Goal: Information Seeking & Learning: Check status

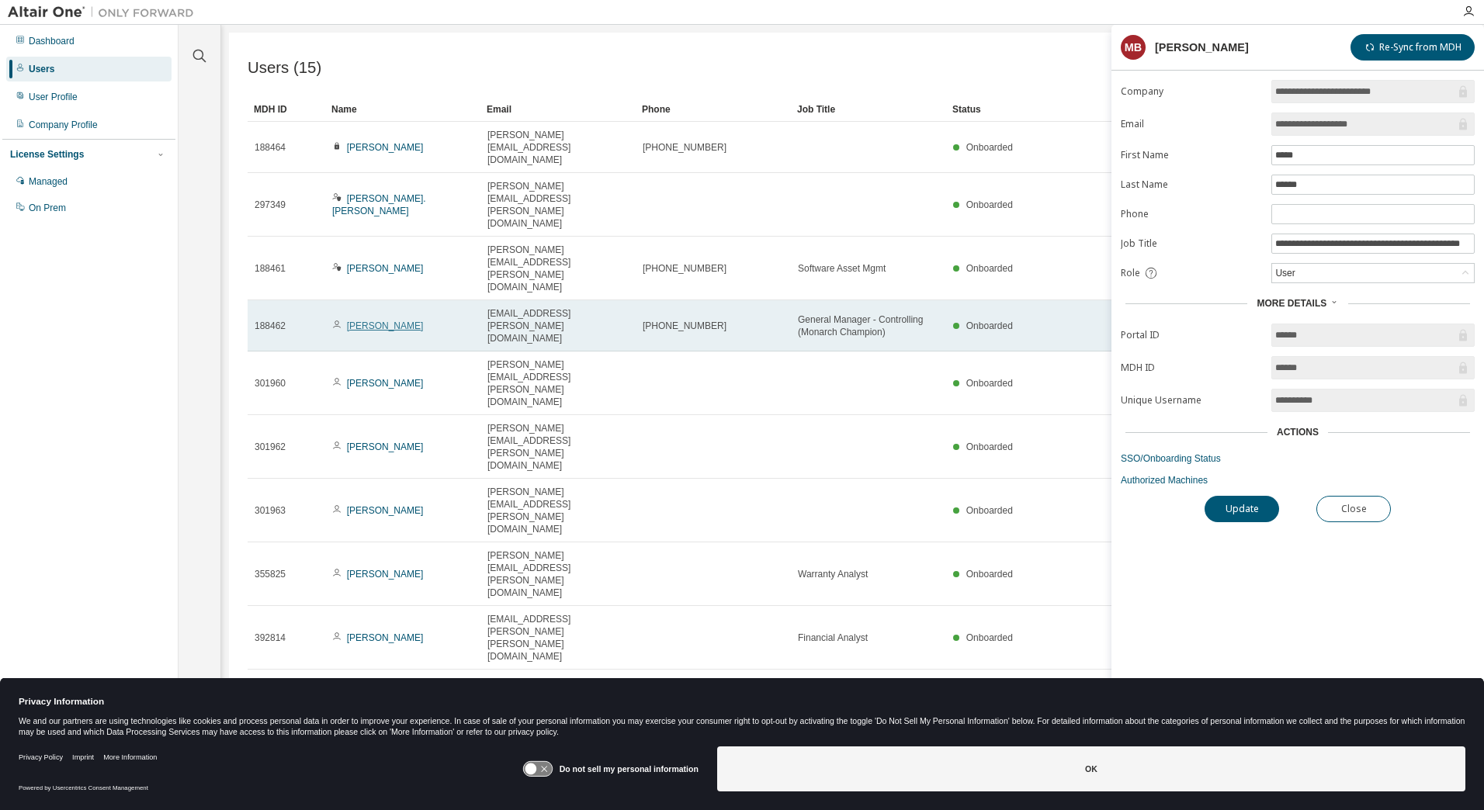
click at [362, 321] on link "[PERSON_NAME]" at bounding box center [385, 326] width 77 height 11
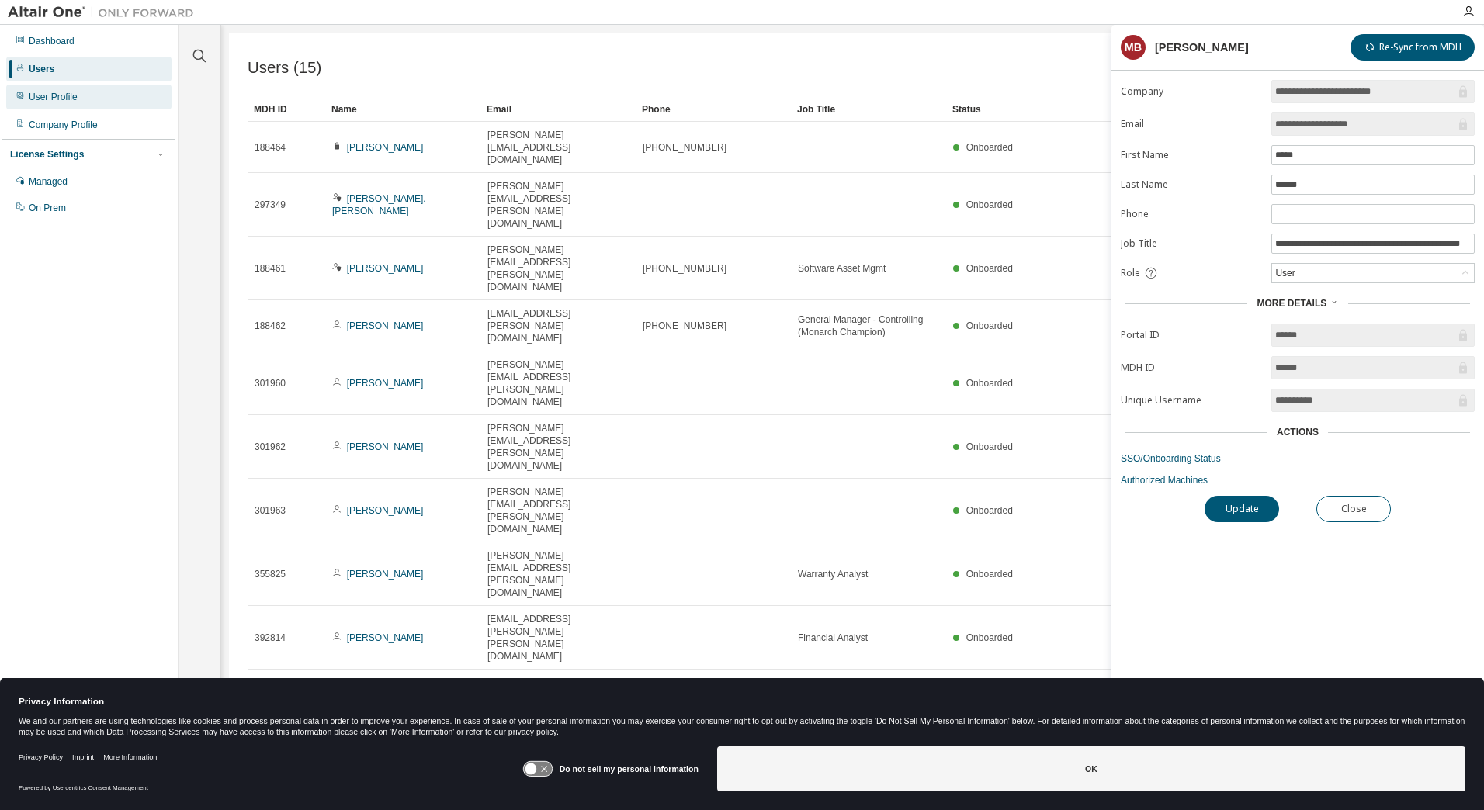
click at [43, 97] on div "User Profile" at bounding box center [53, 97] width 49 height 12
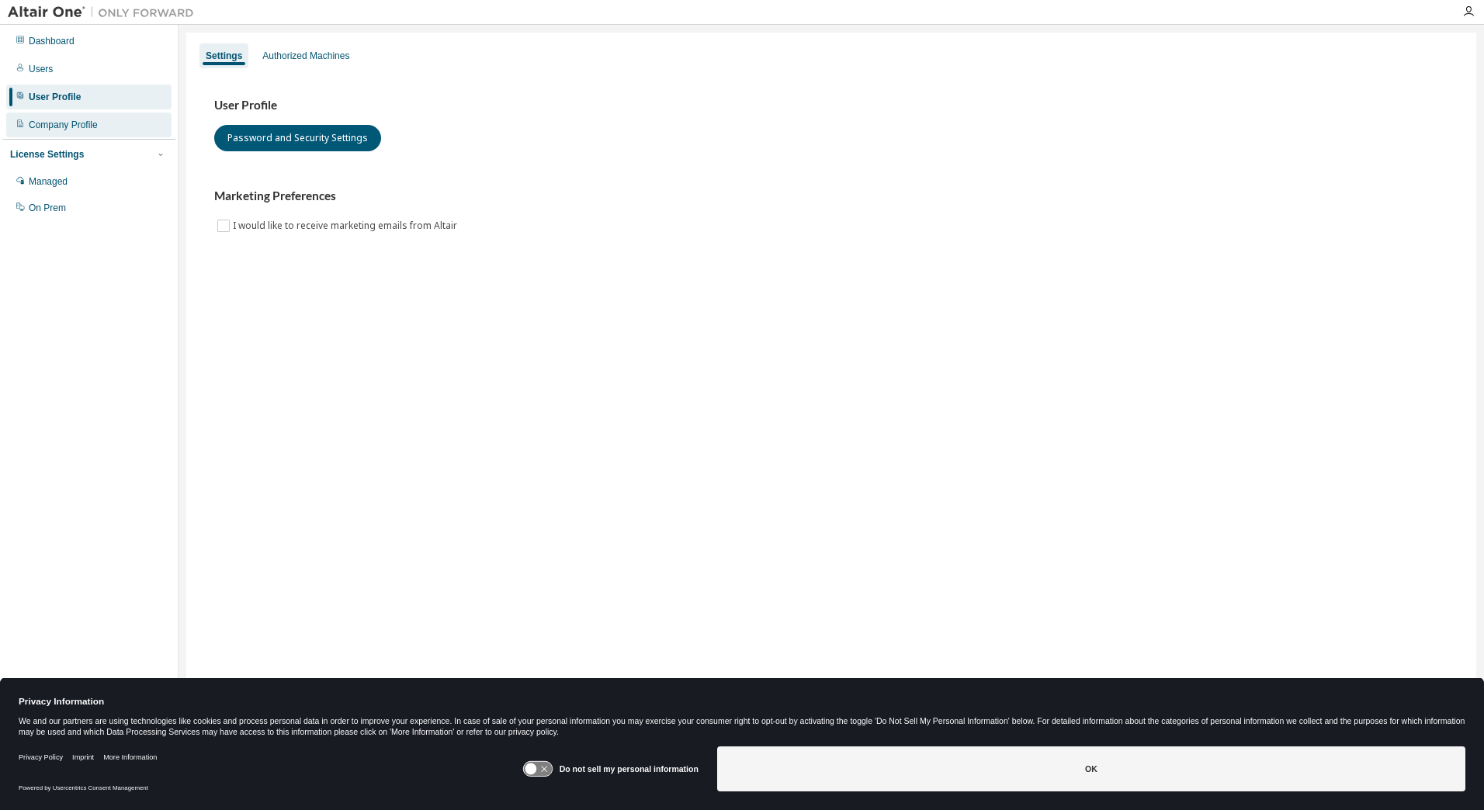
click at [95, 130] on div "Company Profile" at bounding box center [63, 125] width 69 height 12
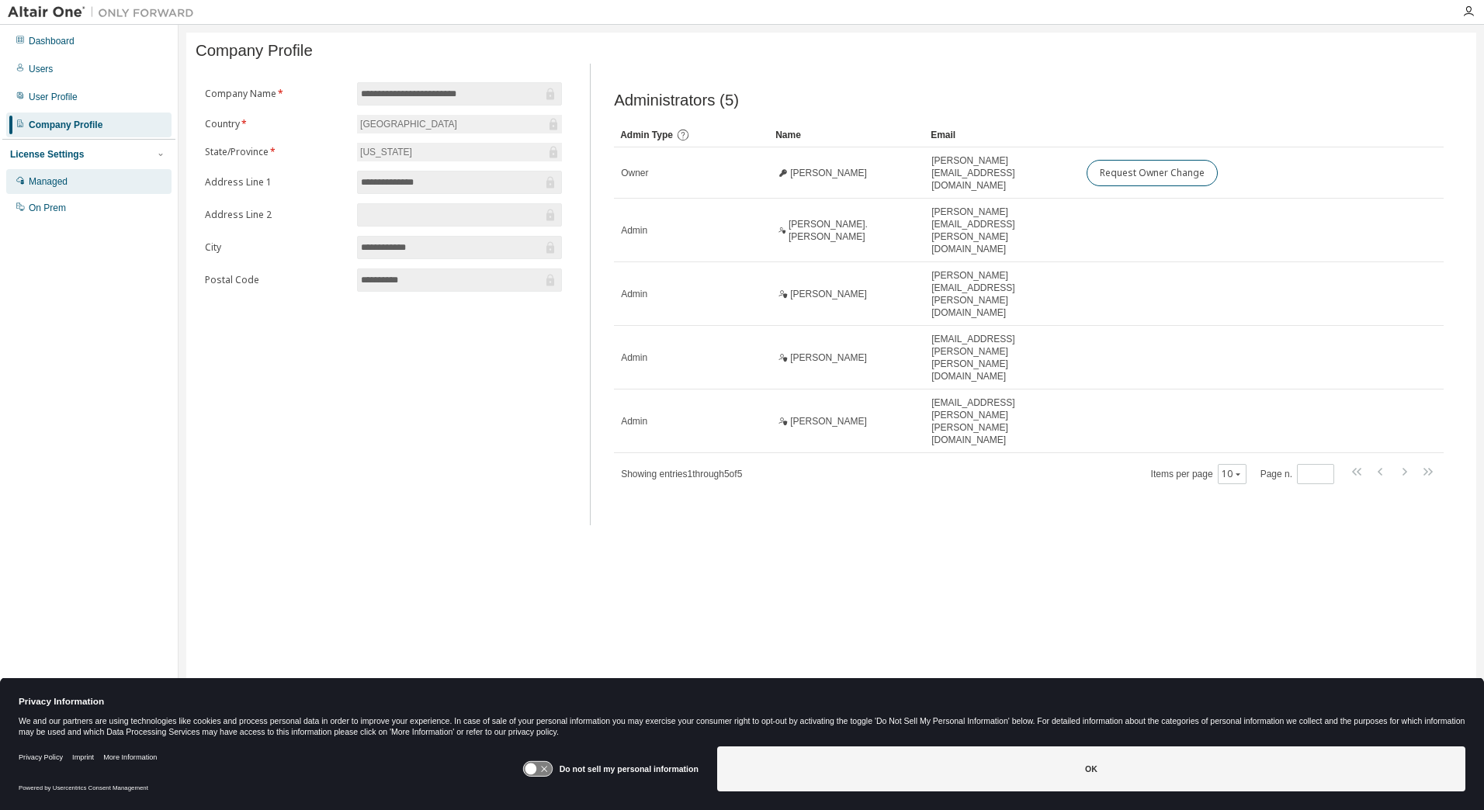
click at [82, 179] on div "Managed" at bounding box center [88, 181] width 165 height 25
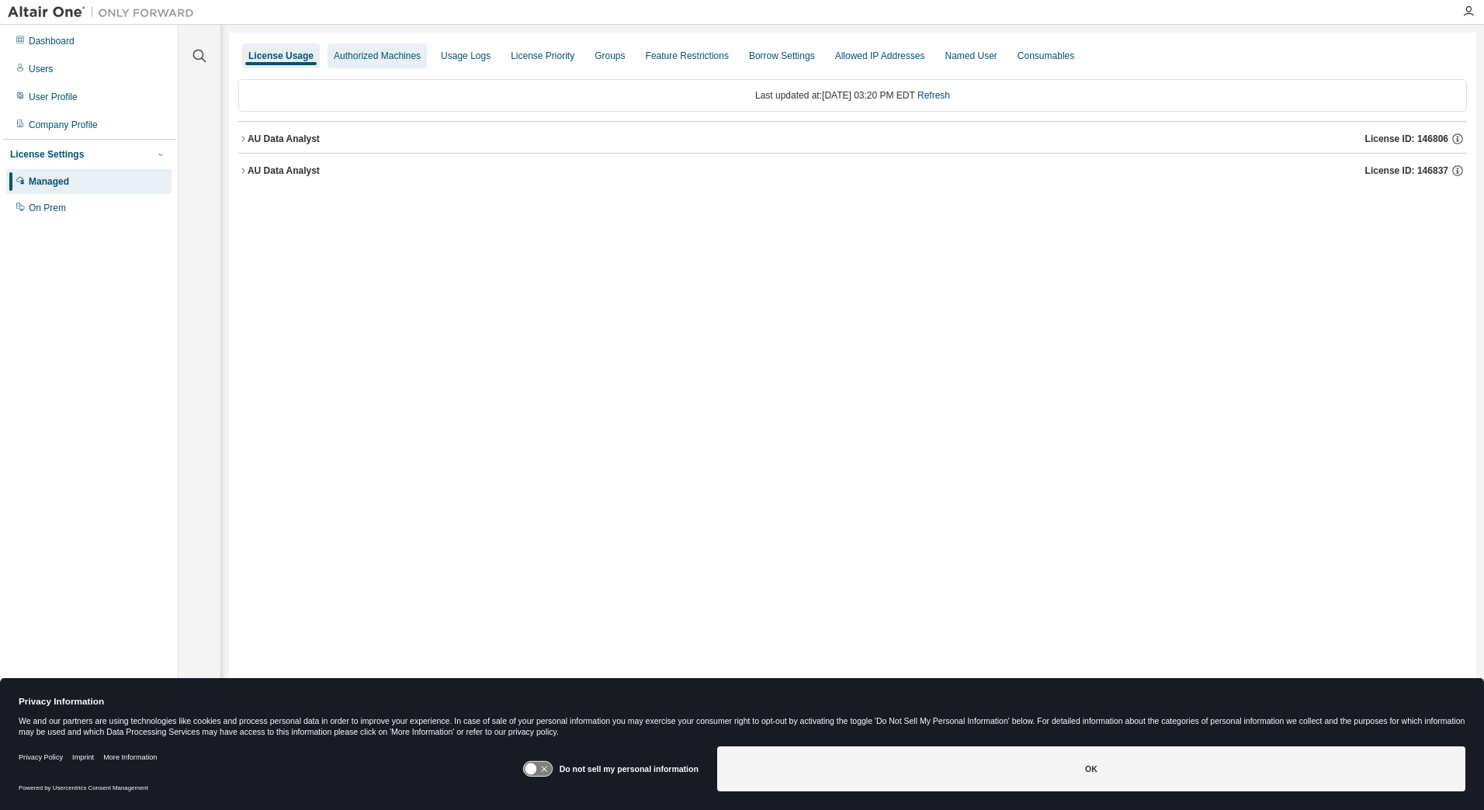
click at [372, 43] on div "Authorized Machines" at bounding box center [377, 55] width 99 height 25
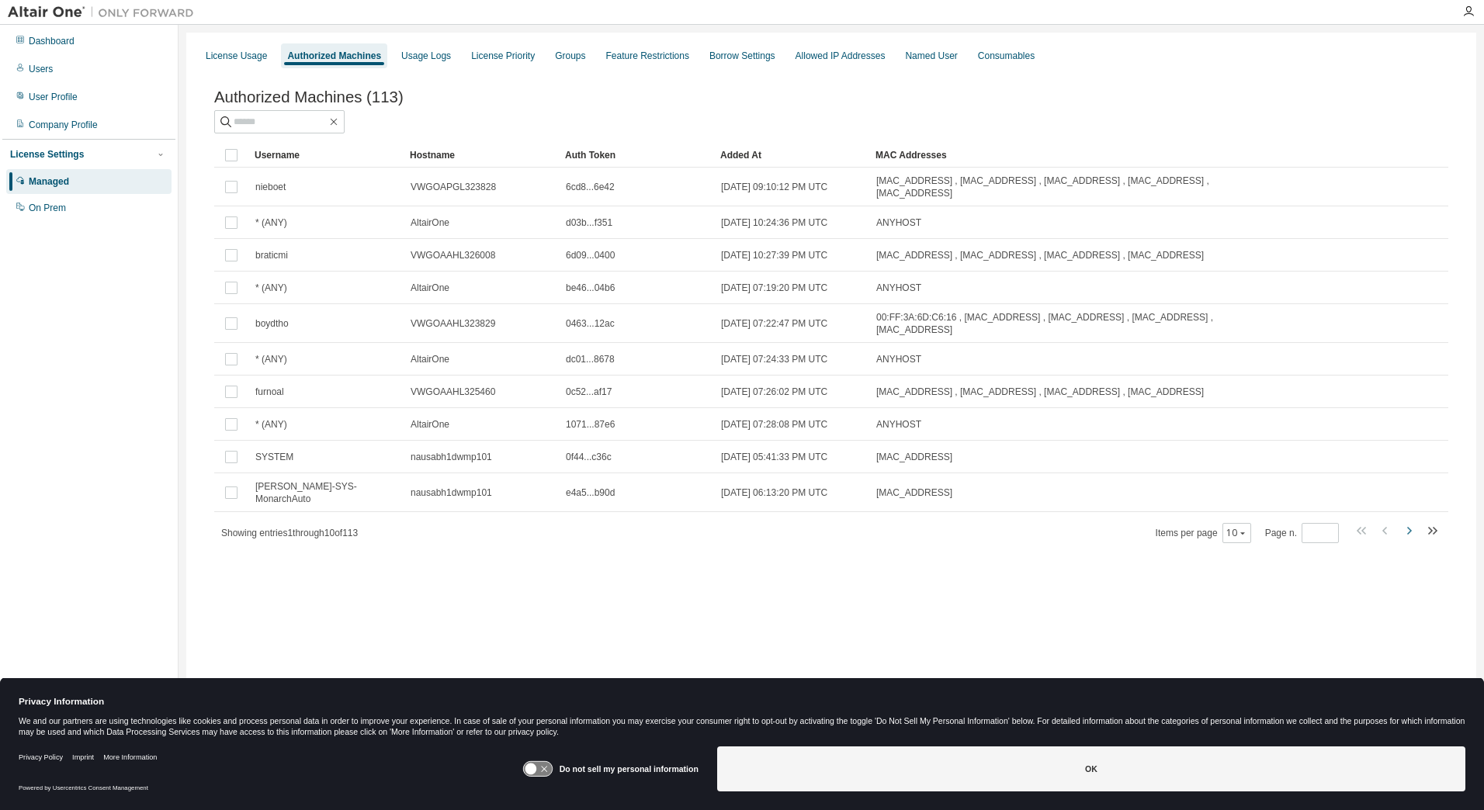
click at [1405, 532] on icon "button" at bounding box center [1408, 531] width 19 height 19
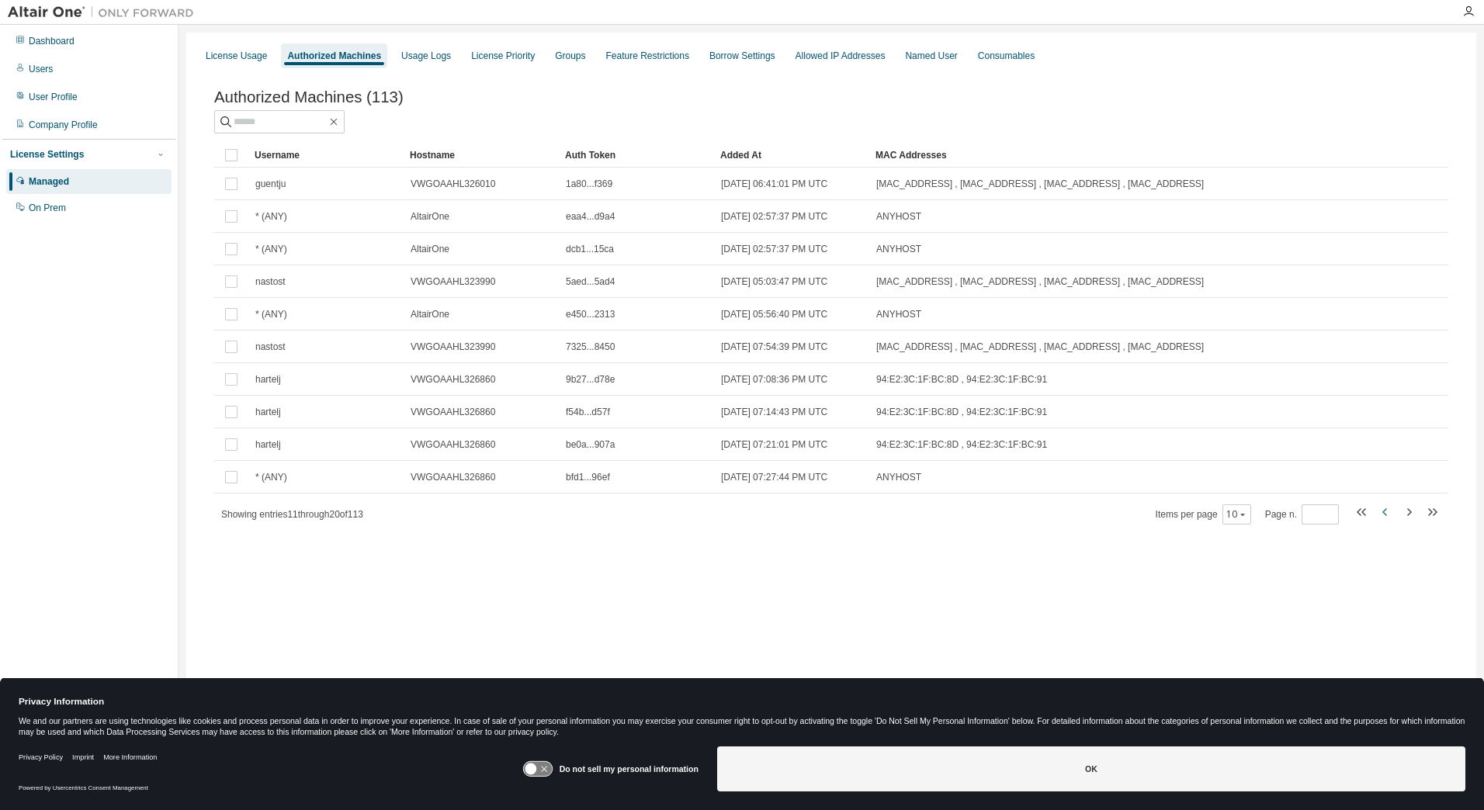
click at [1385, 516] on icon "button" at bounding box center [1385, 512] width 19 height 19
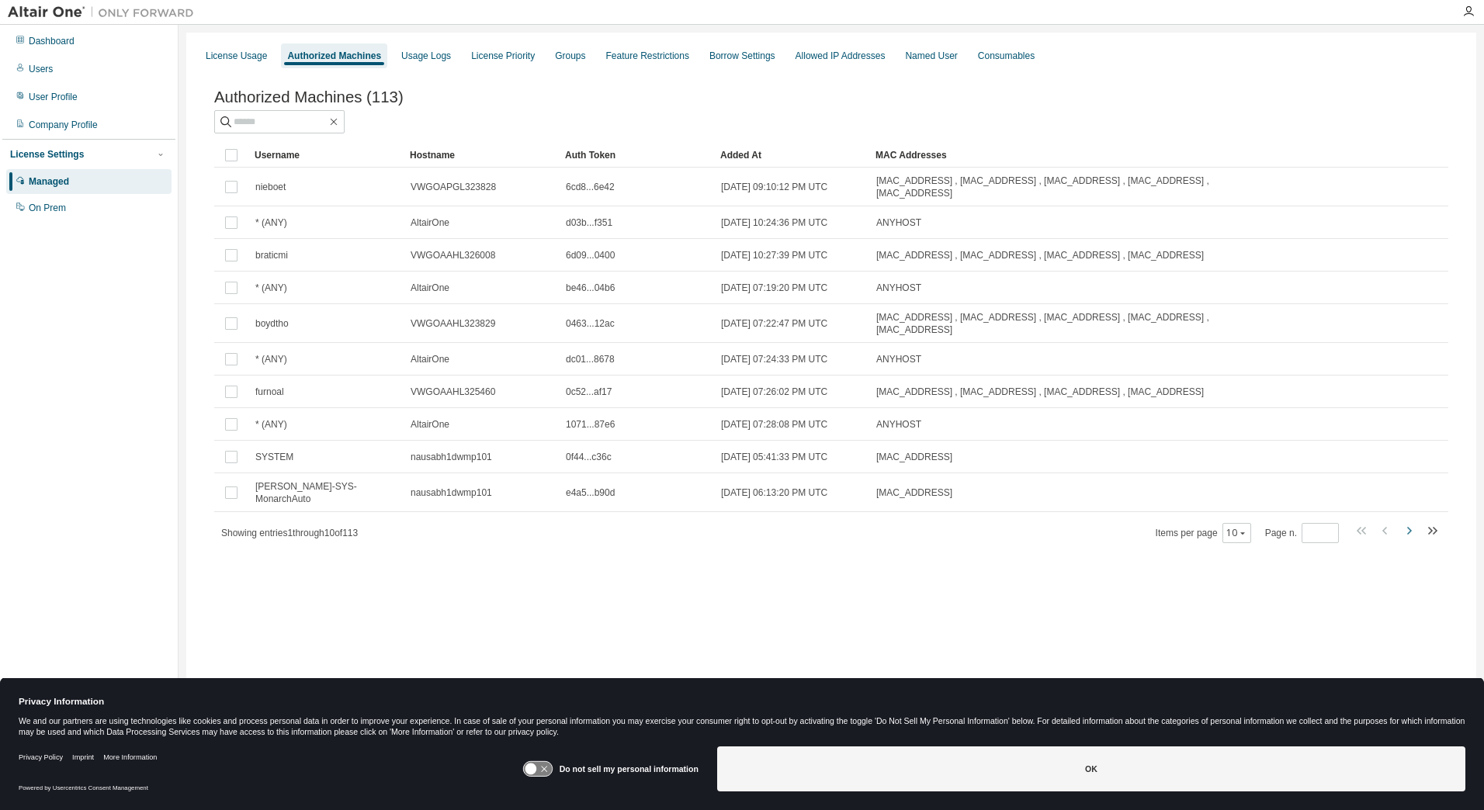
click at [1410, 528] on icon "button" at bounding box center [1409, 531] width 5 height 8
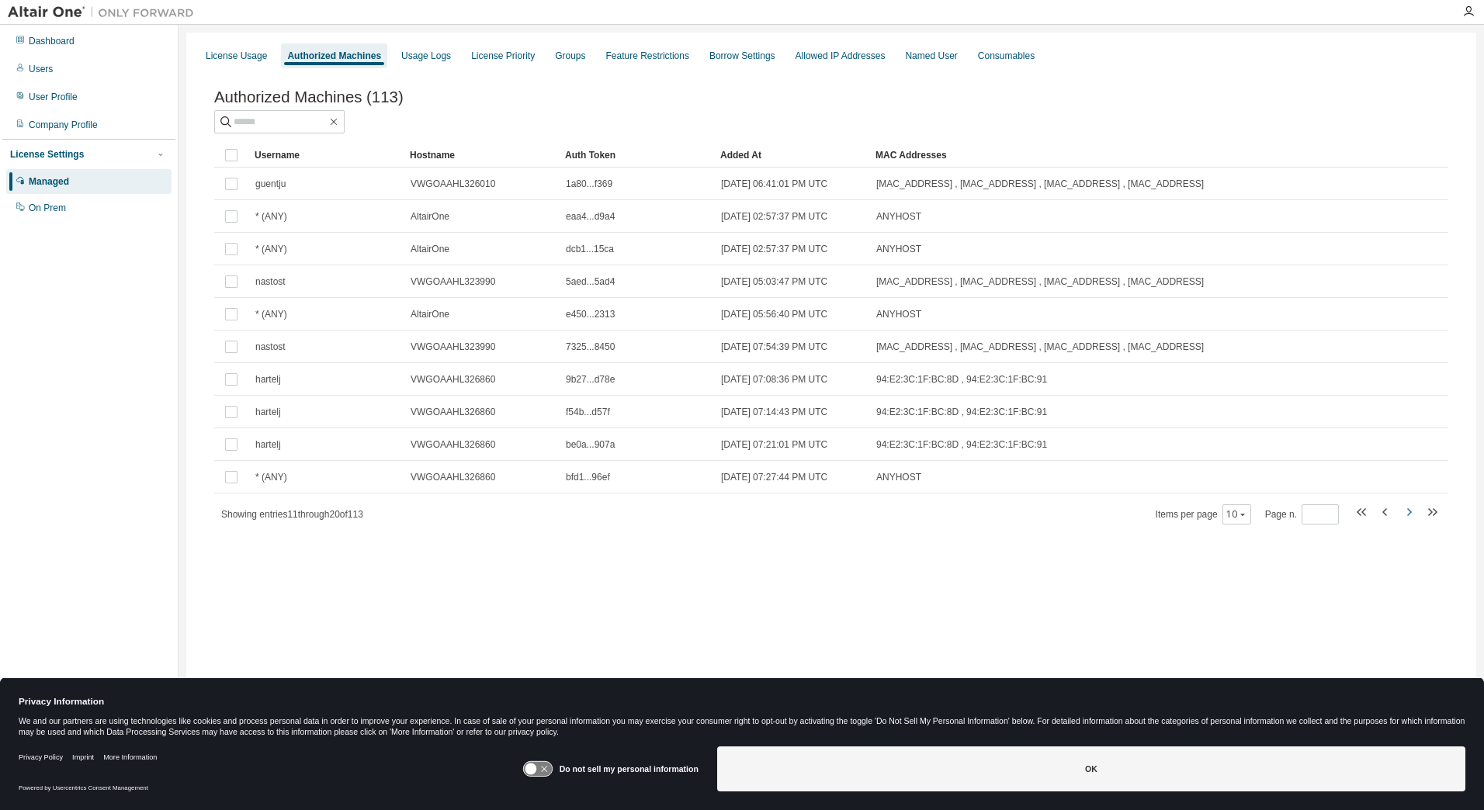
click at [1410, 525] on button "button" at bounding box center [1408, 514] width 19 height 23
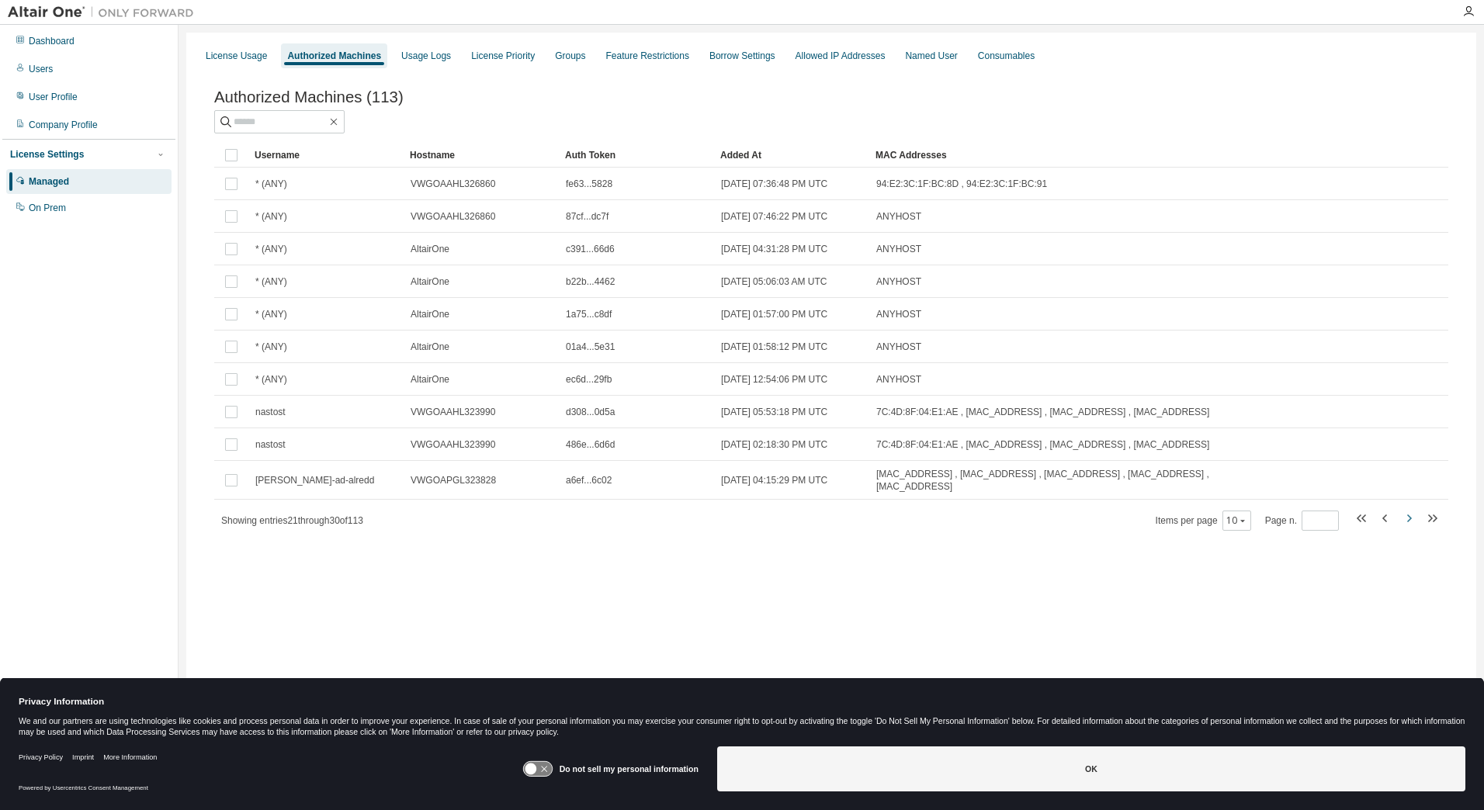
click at [1410, 528] on icon "button" at bounding box center [1408, 518] width 19 height 19
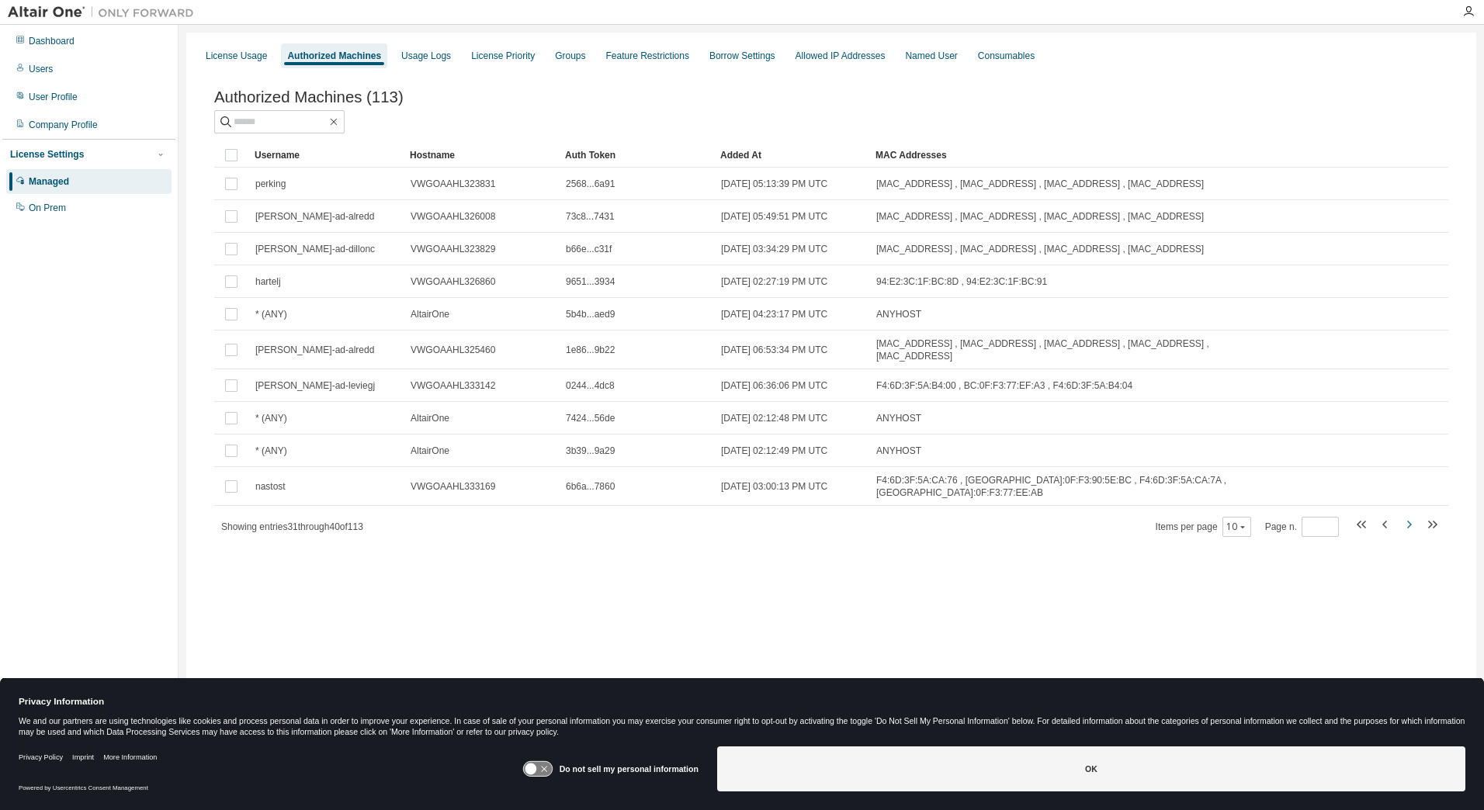
click at [1407, 522] on icon "button" at bounding box center [1408, 524] width 19 height 19
type input "*"
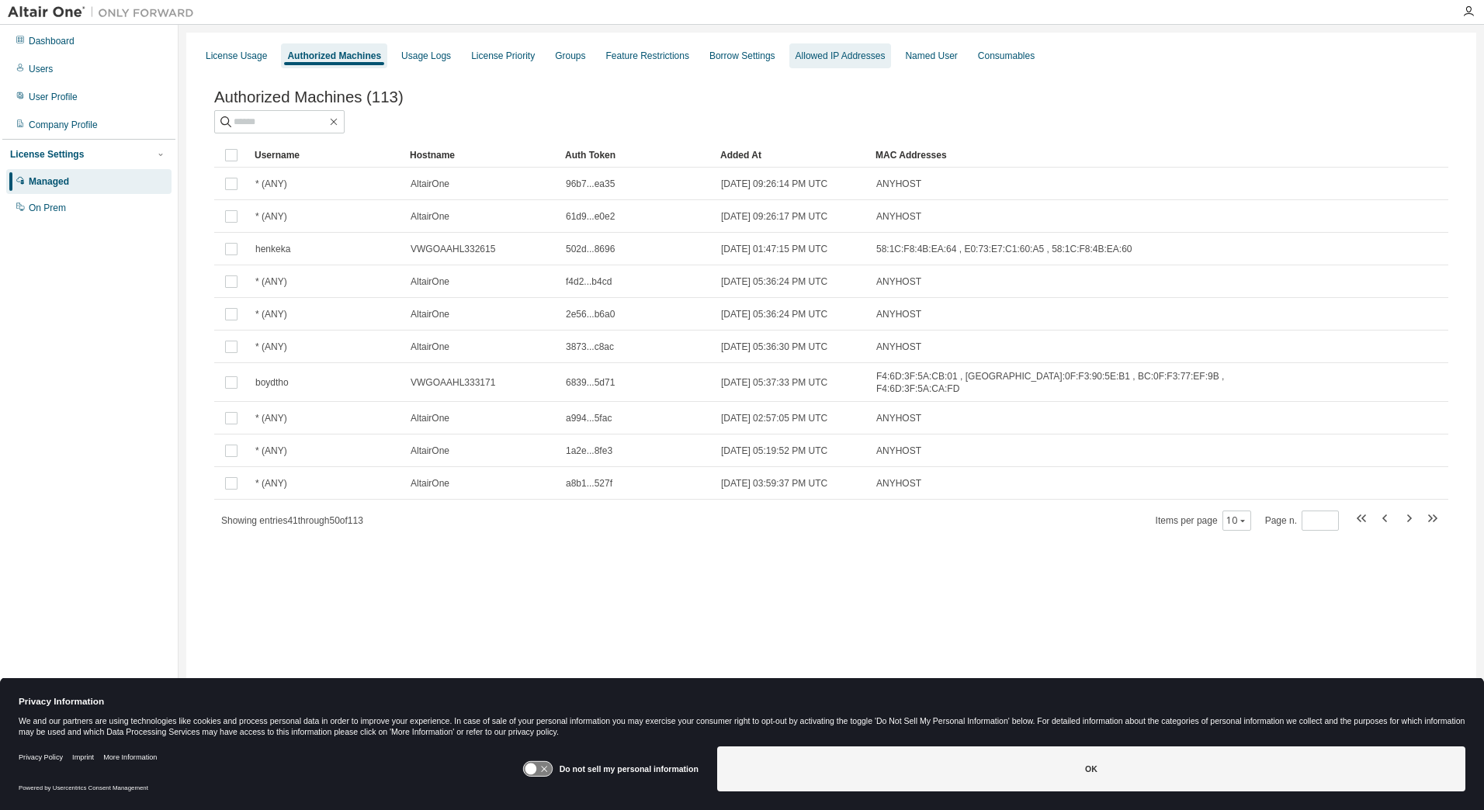
click at [848, 53] on div "Allowed IP Addresses" at bounding box center [841, 56] width 90 height 12
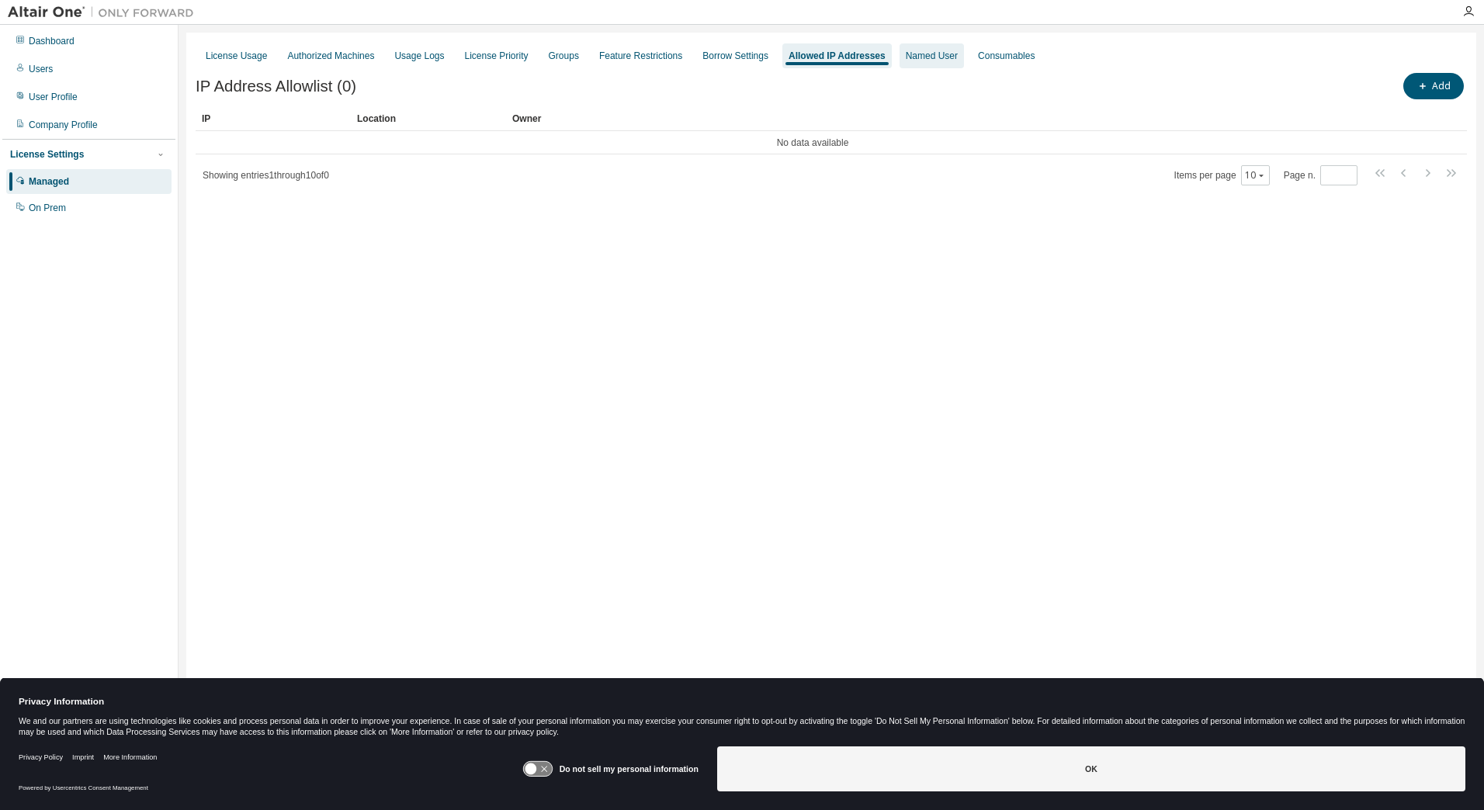
click at [931, 58] on div "Named User" at bounding box center [932, 56] width 52 height 12
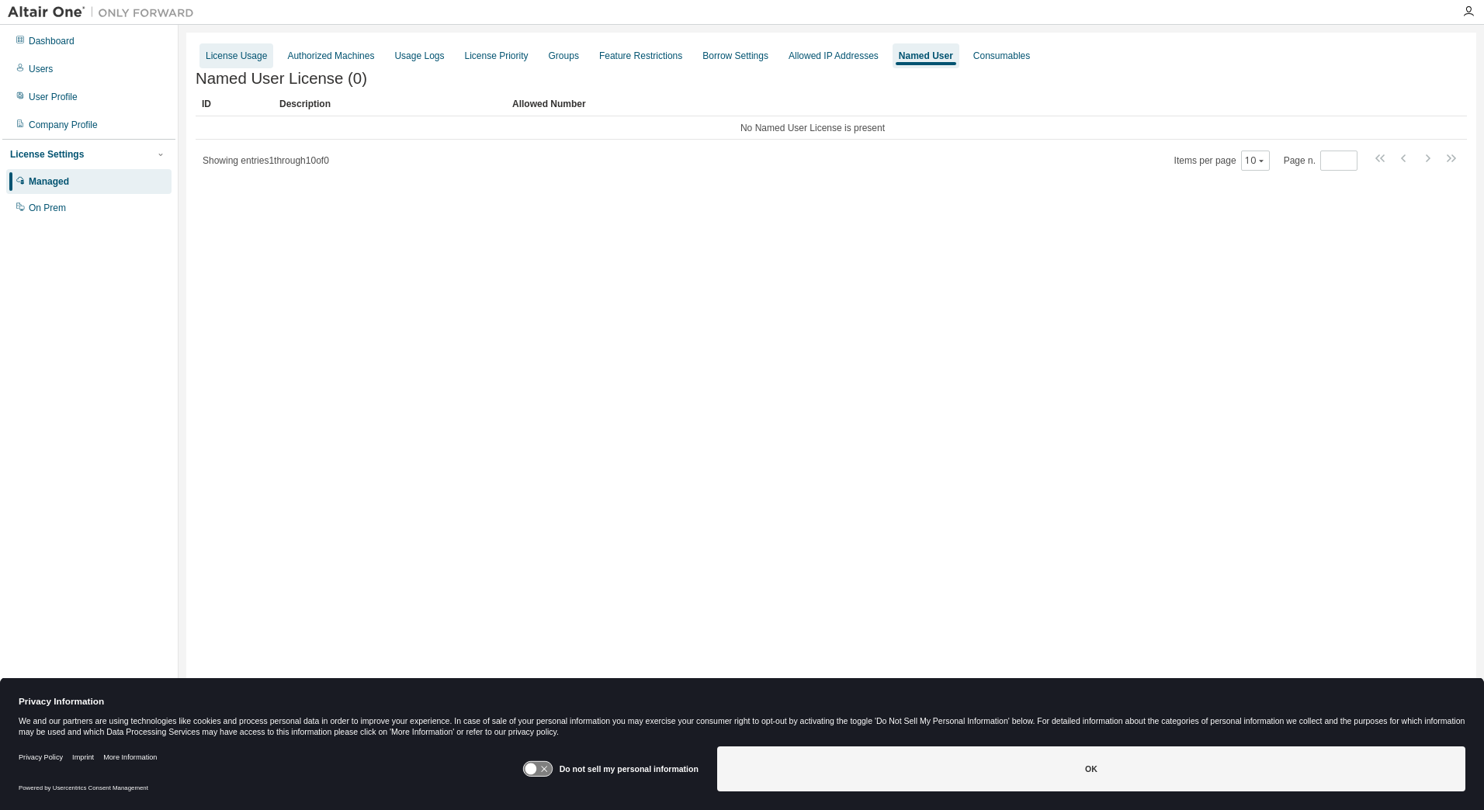
click at [244, 50] on div "License Usage" at bounding box center [236, 56] width 61 height 12
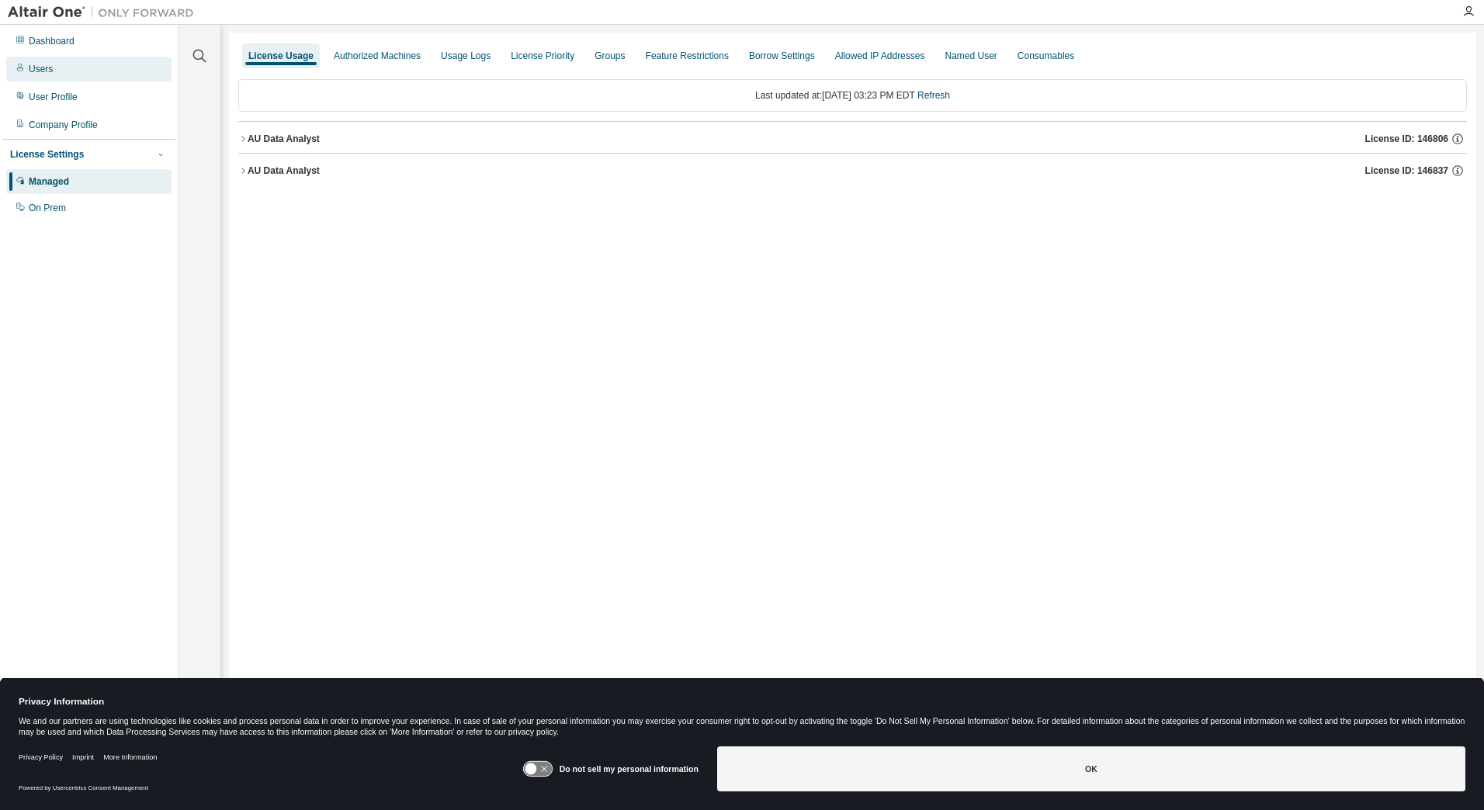
click at [49, 69] on div "Users" at bounding box center [41, 69] width 24 height 12
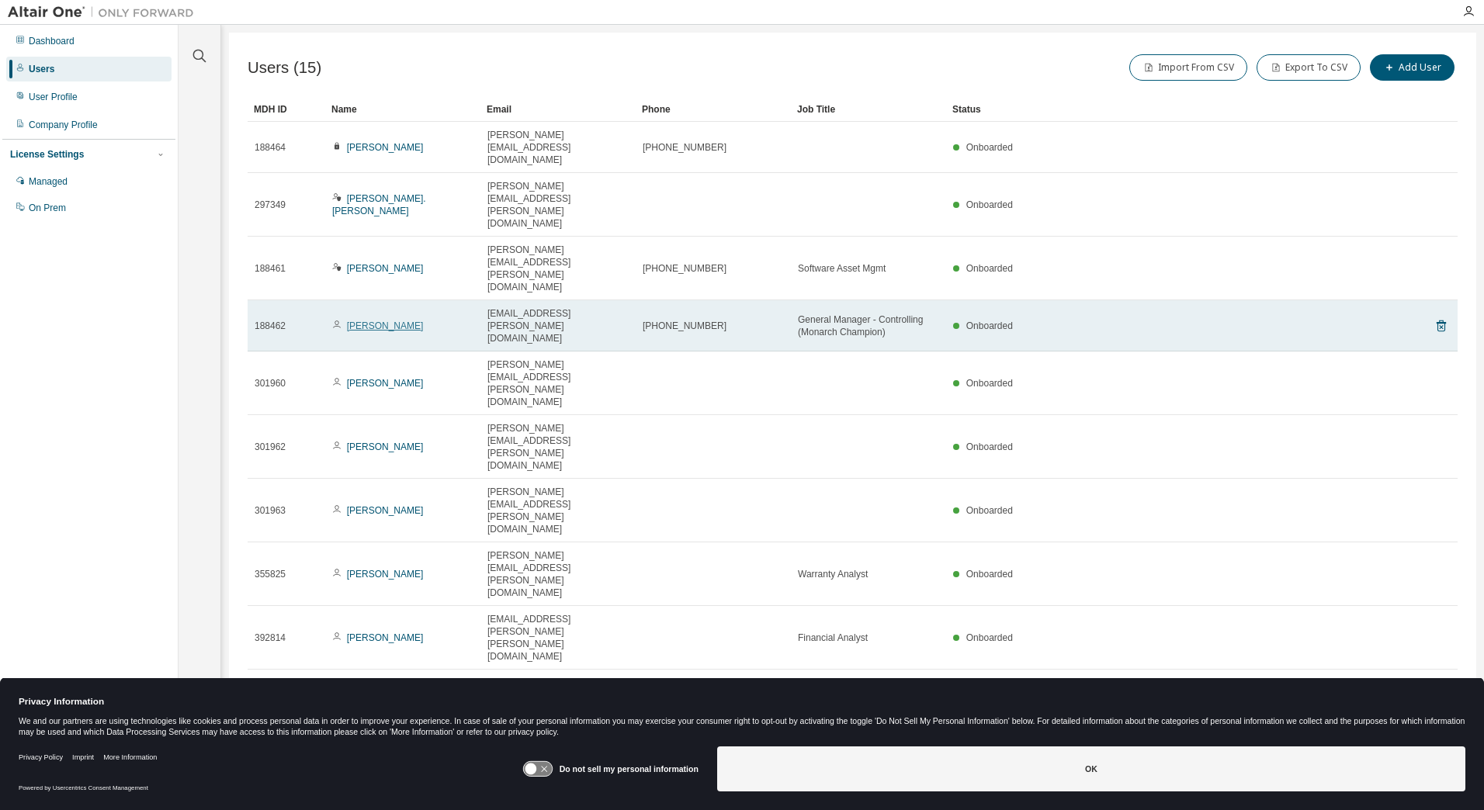
click at [377, 321] on link "[PERSON_NAME]" at bounding box center [385, 326] width 77 height 11
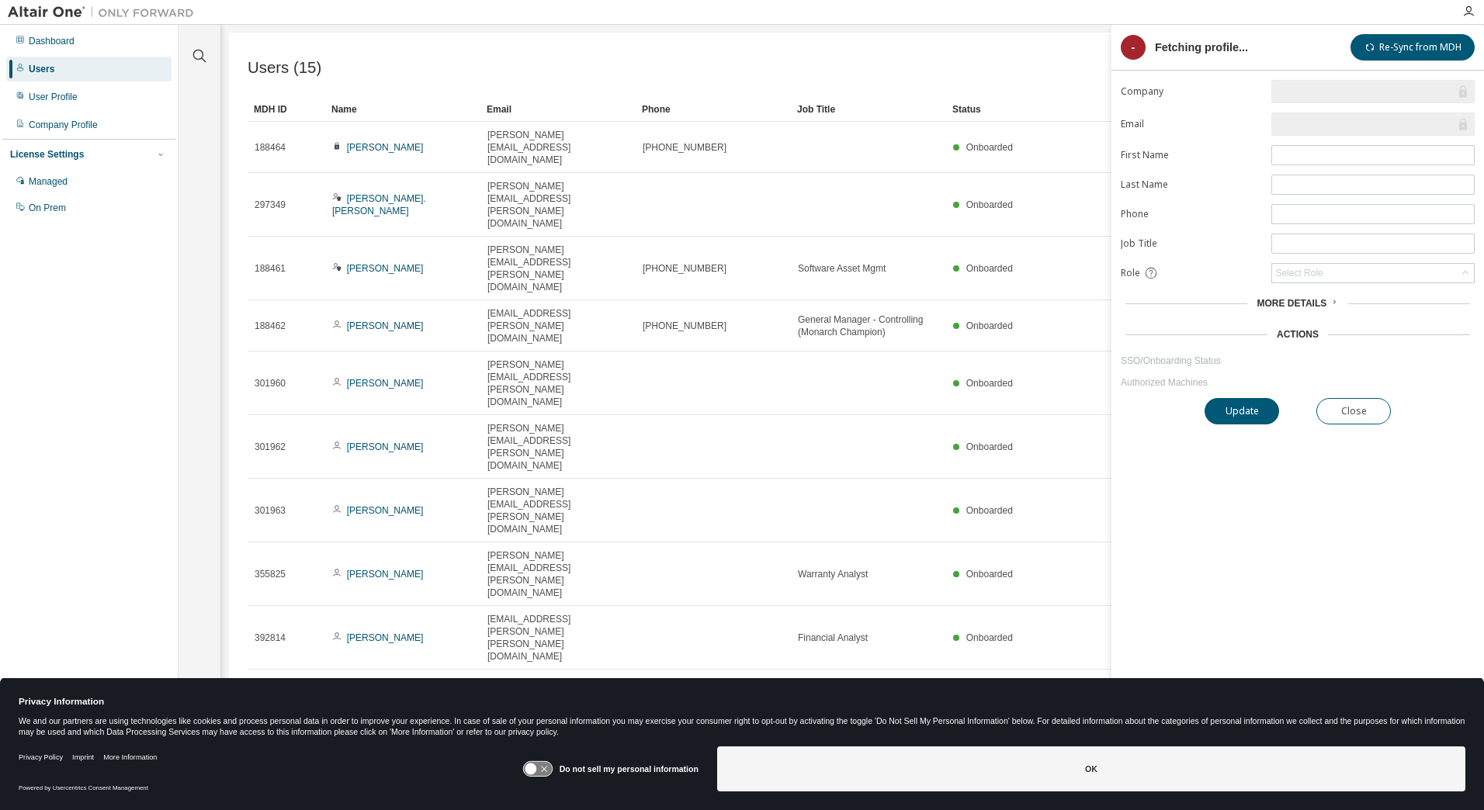
click at [1285, 298] on span "More Details" at bounding box center [1292, 303] width 70 height 11
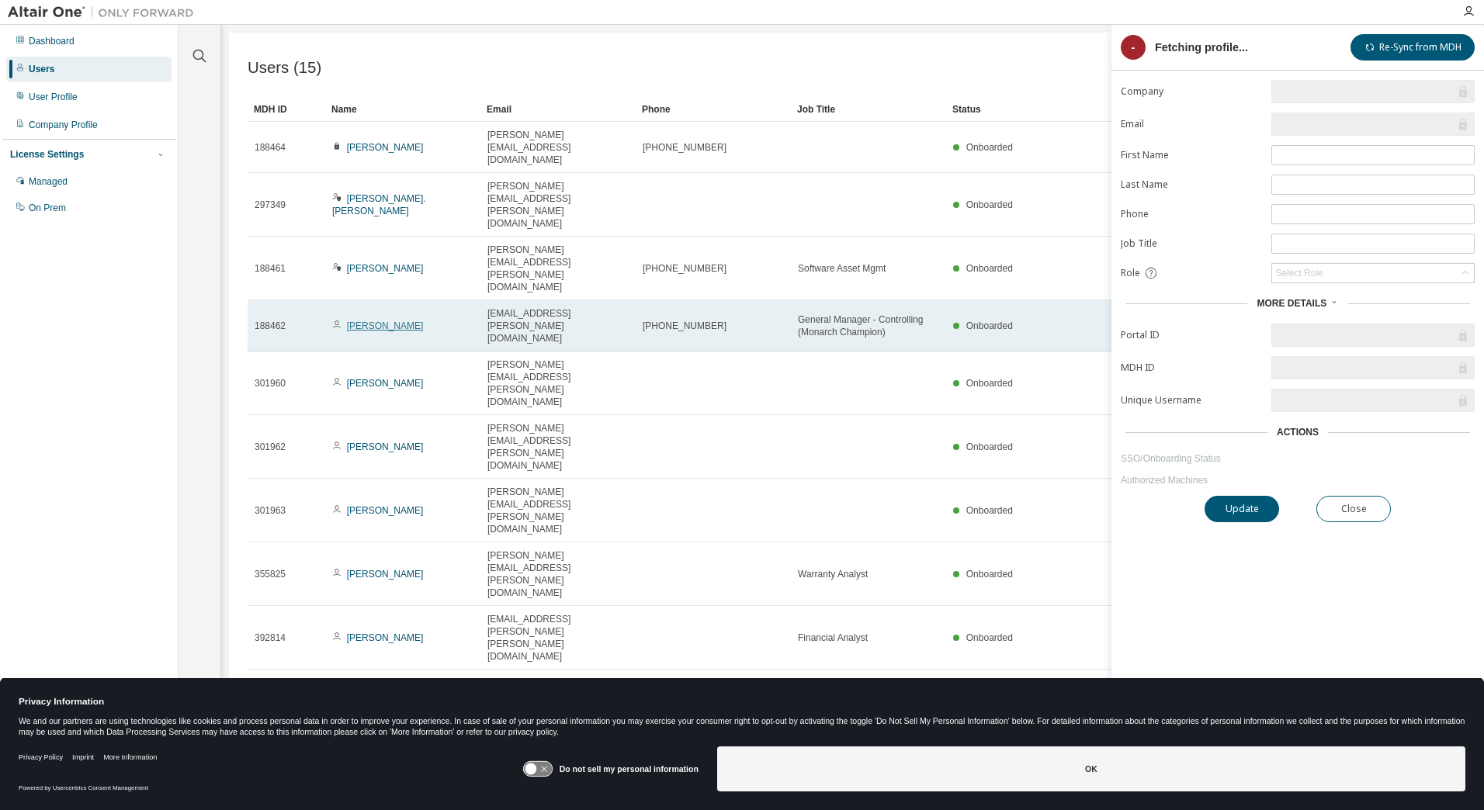
click at [363, 321] on link "[PERSON_NAME]" at bounding box center [385, 326] width 77 height 11
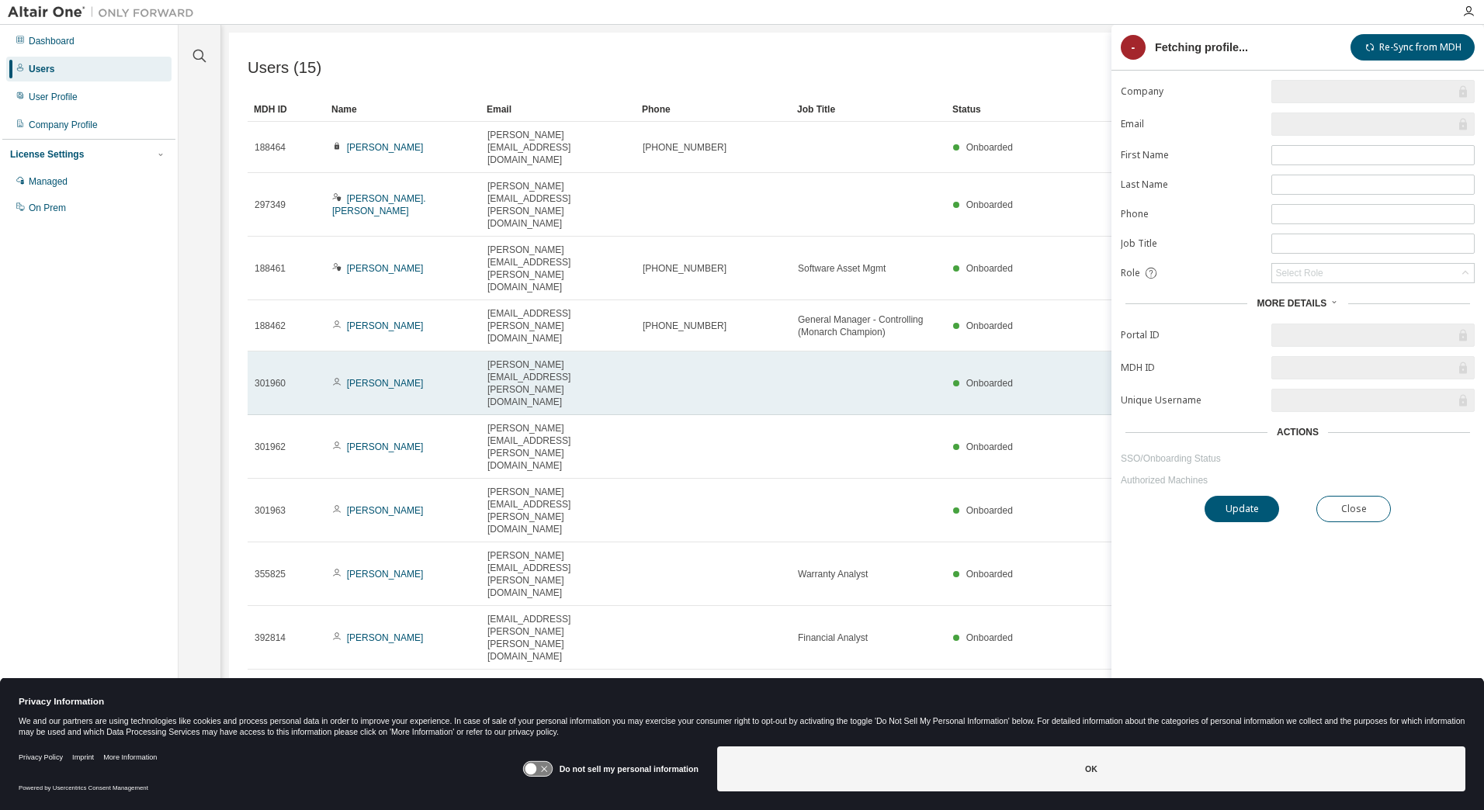
click at [380, 352] on td "[PERSON_NAME]" at bounding box center [402, 384] width 155 height 64
click at [380, 378] on link "[PERSON_NAME]" at bounding box center [385, 383] width 77 height 11
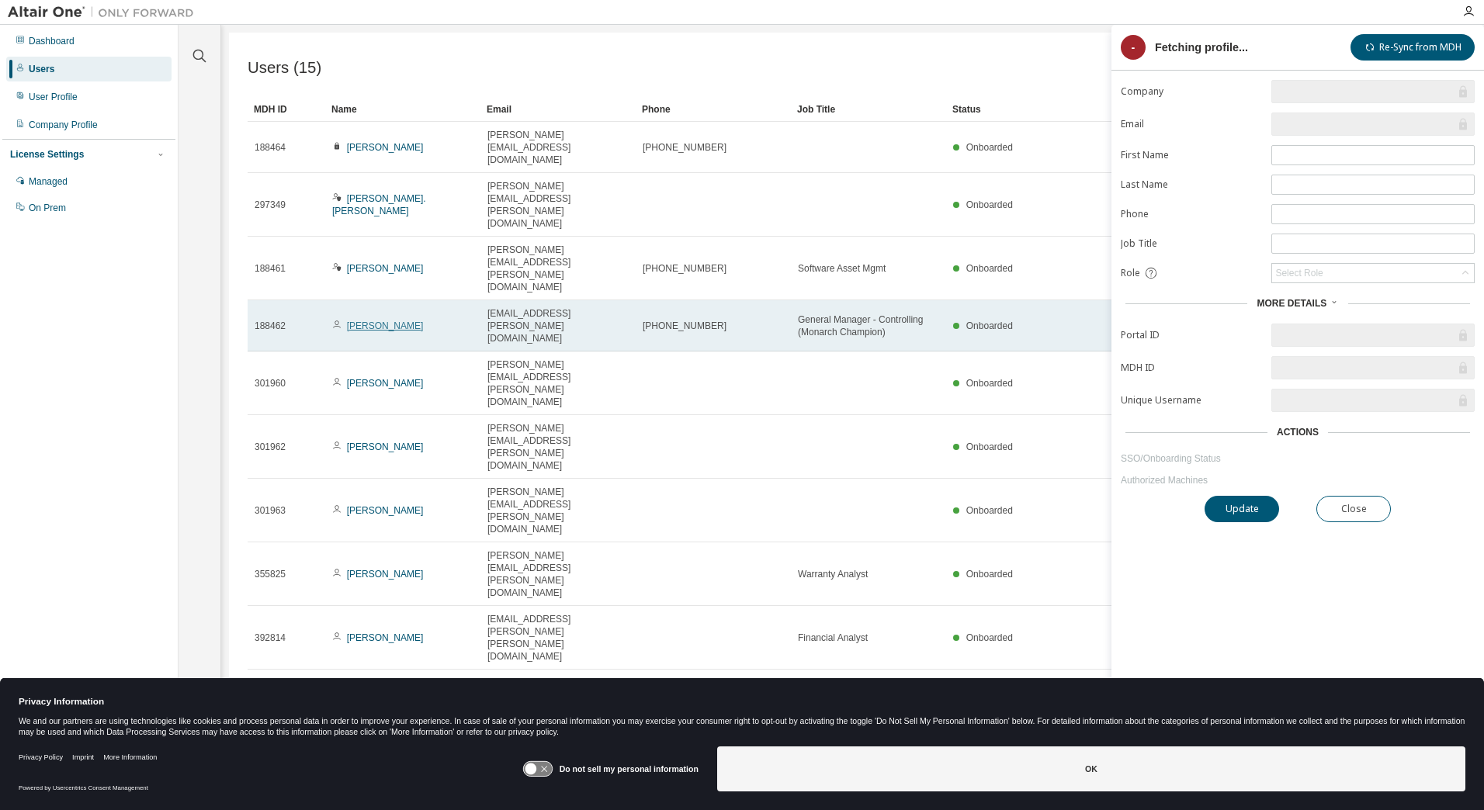
click at [387, 321] on link "[PERSON_NAME]" at bounding box center [385, 326] width 77 height 11
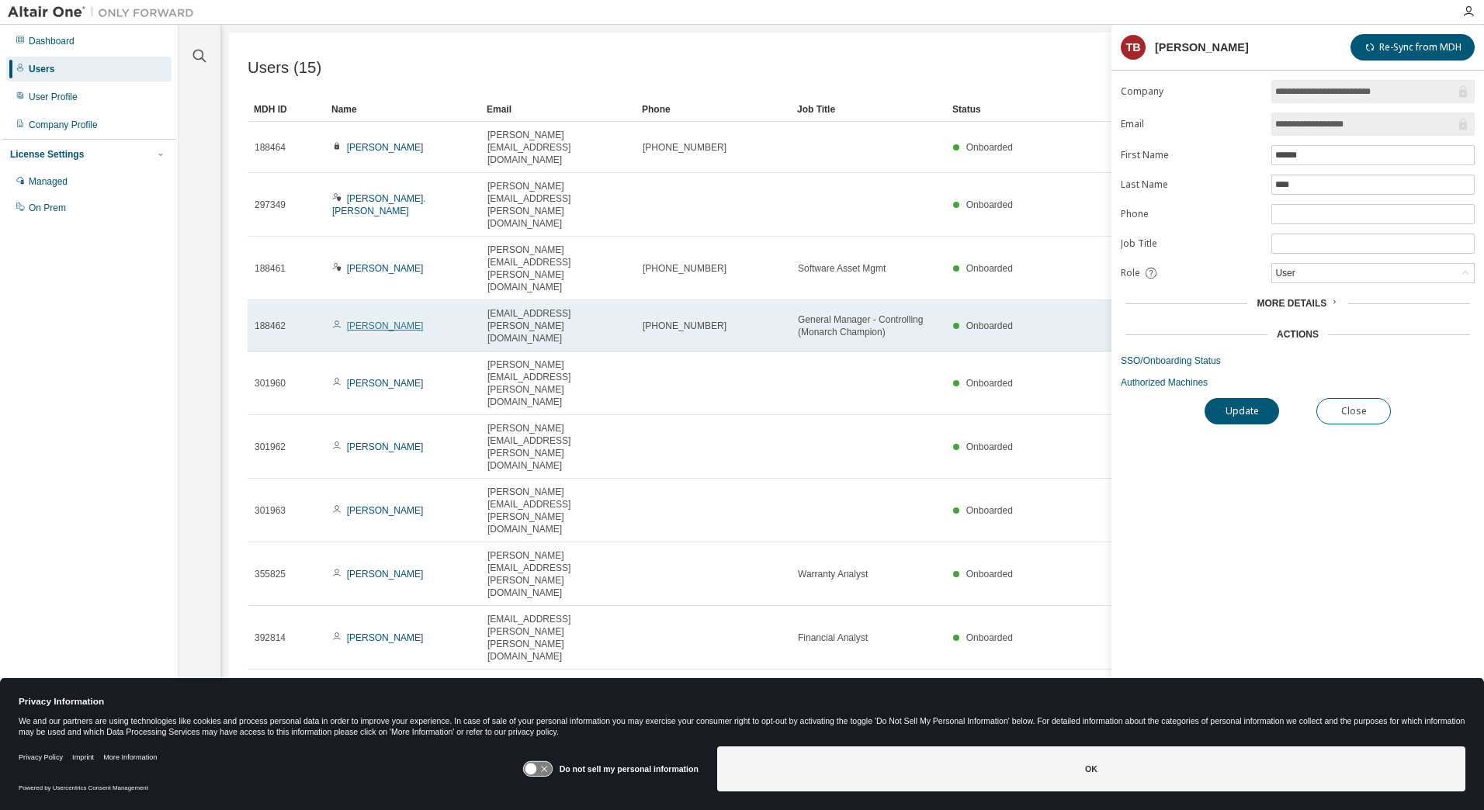
click at [367, 321] on link "[PERSON_NAME]" at bounding box center [385, 326] width 77 height 11
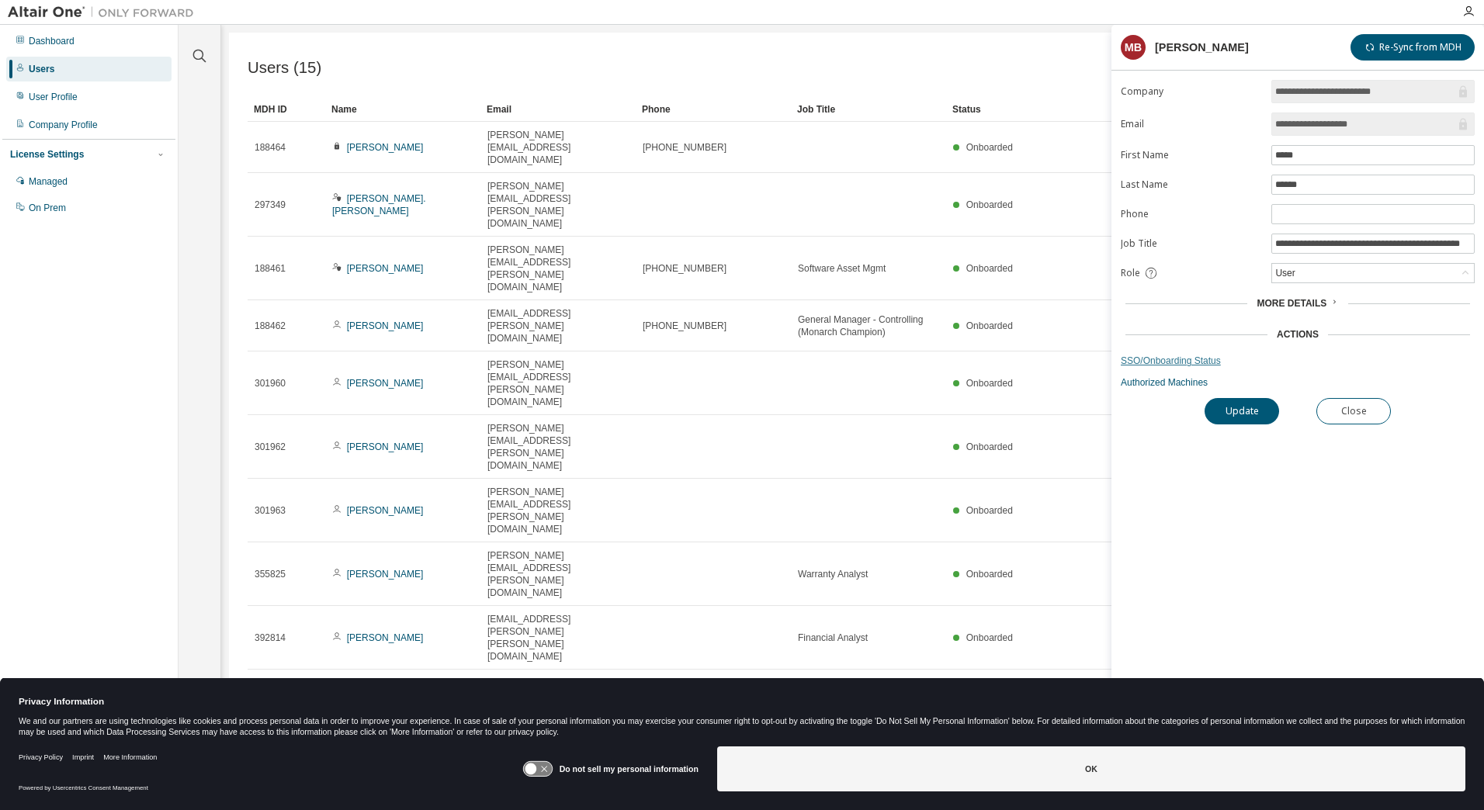
click at [1198, 364] on link "SSO/Onboarding Status" at bounding box center [1298, 361] width 354 height 12
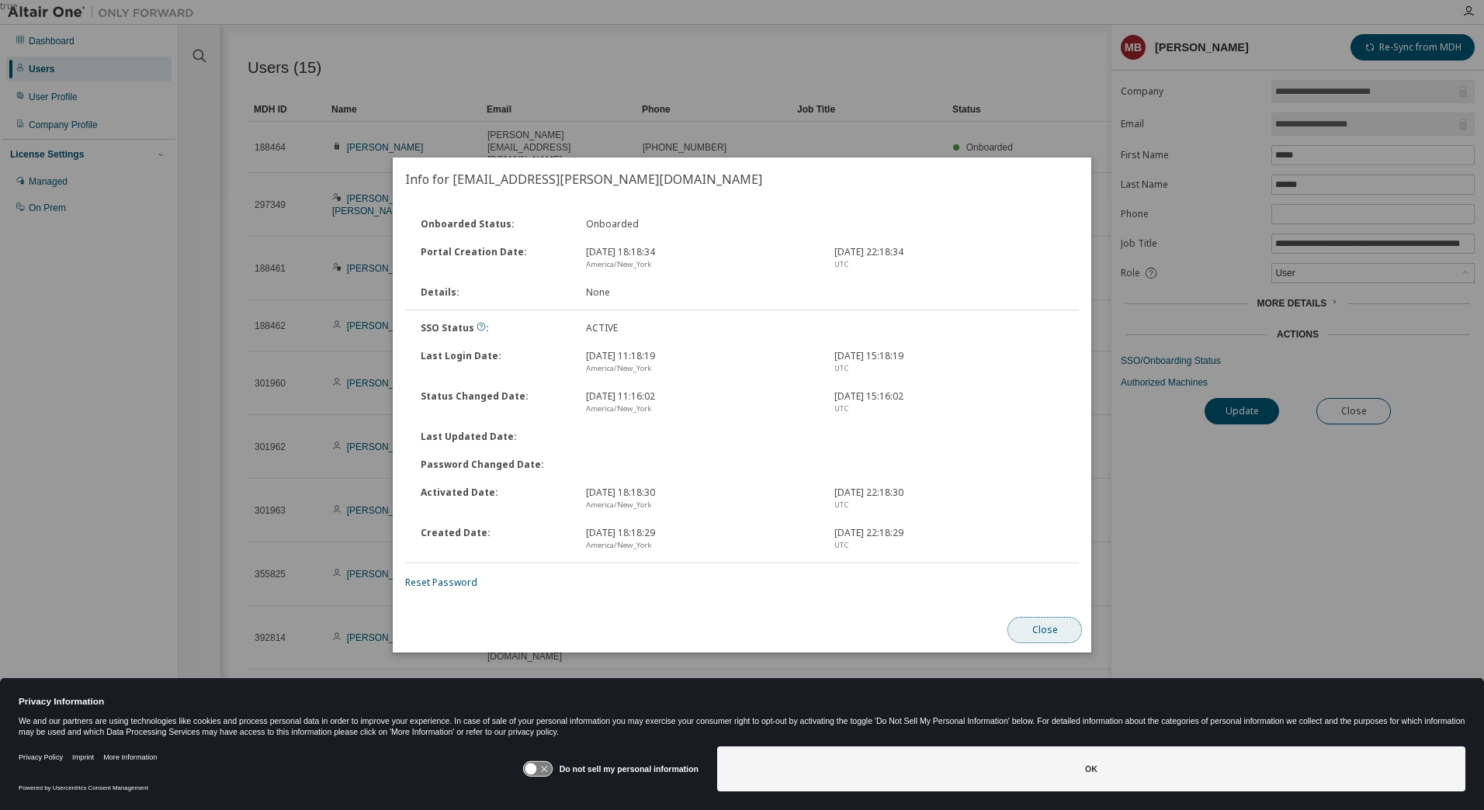
click at [1024, 633] on button "Close" at bounding box center [1044, 630] width 75 height 26
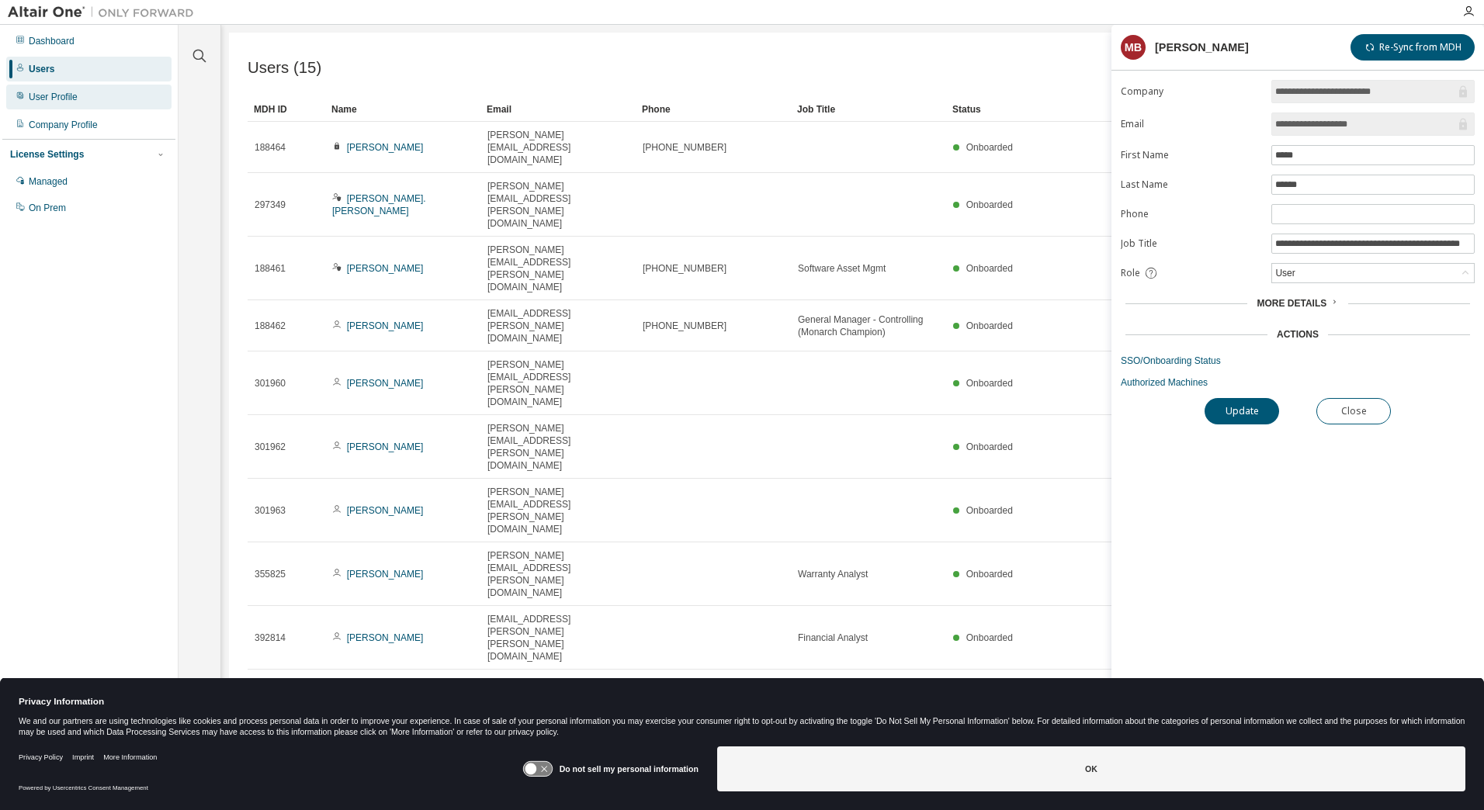
click at [62, 100] on div "User Profile" at bounding box center [53, 97] width 49 height 12
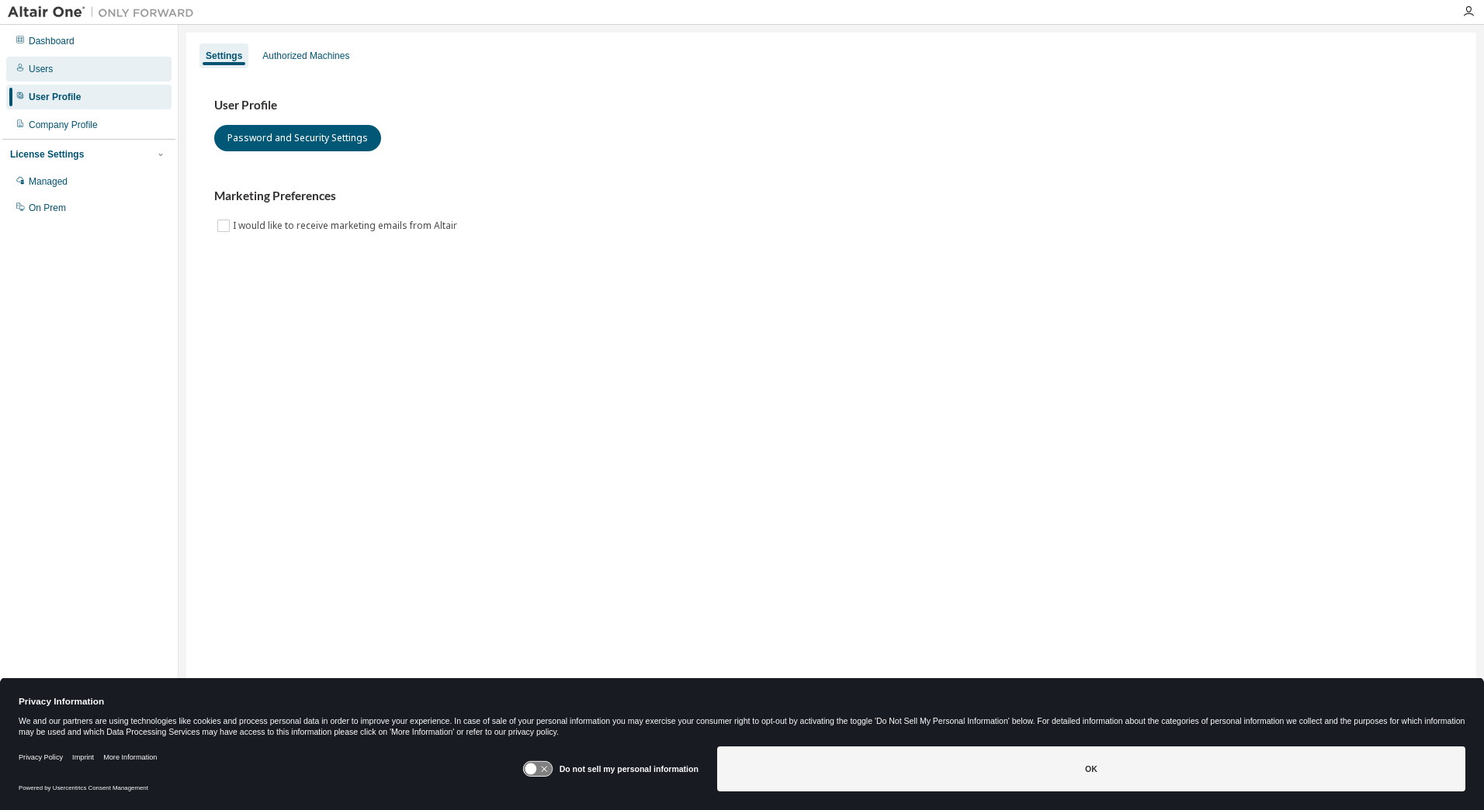
click at [58, 67] on div "Users" at bounding box center [88, 69] width 165 height 25
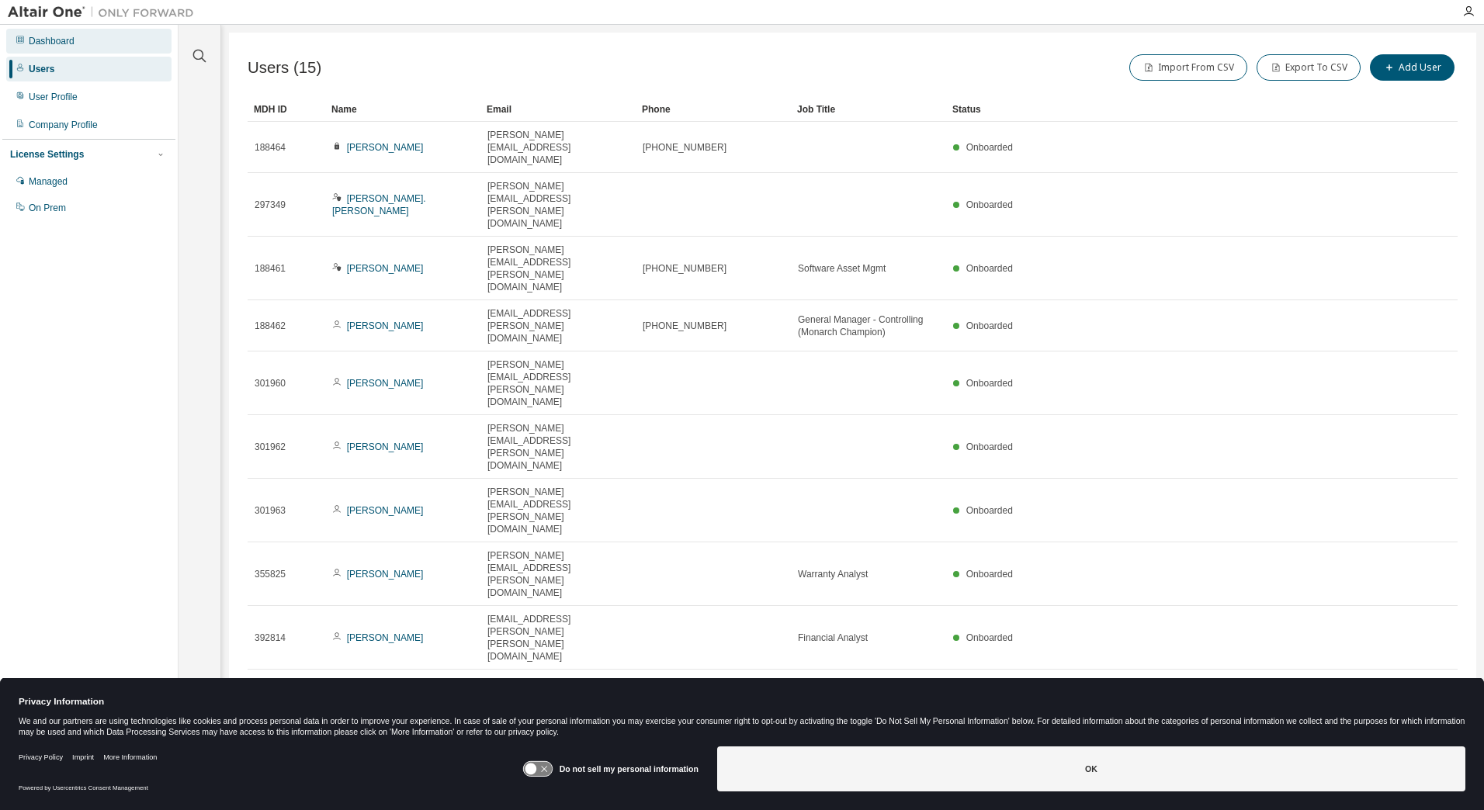
click at [70, 40] on div "Dashboard" at bounding box center [52, 41] width 46 height 12
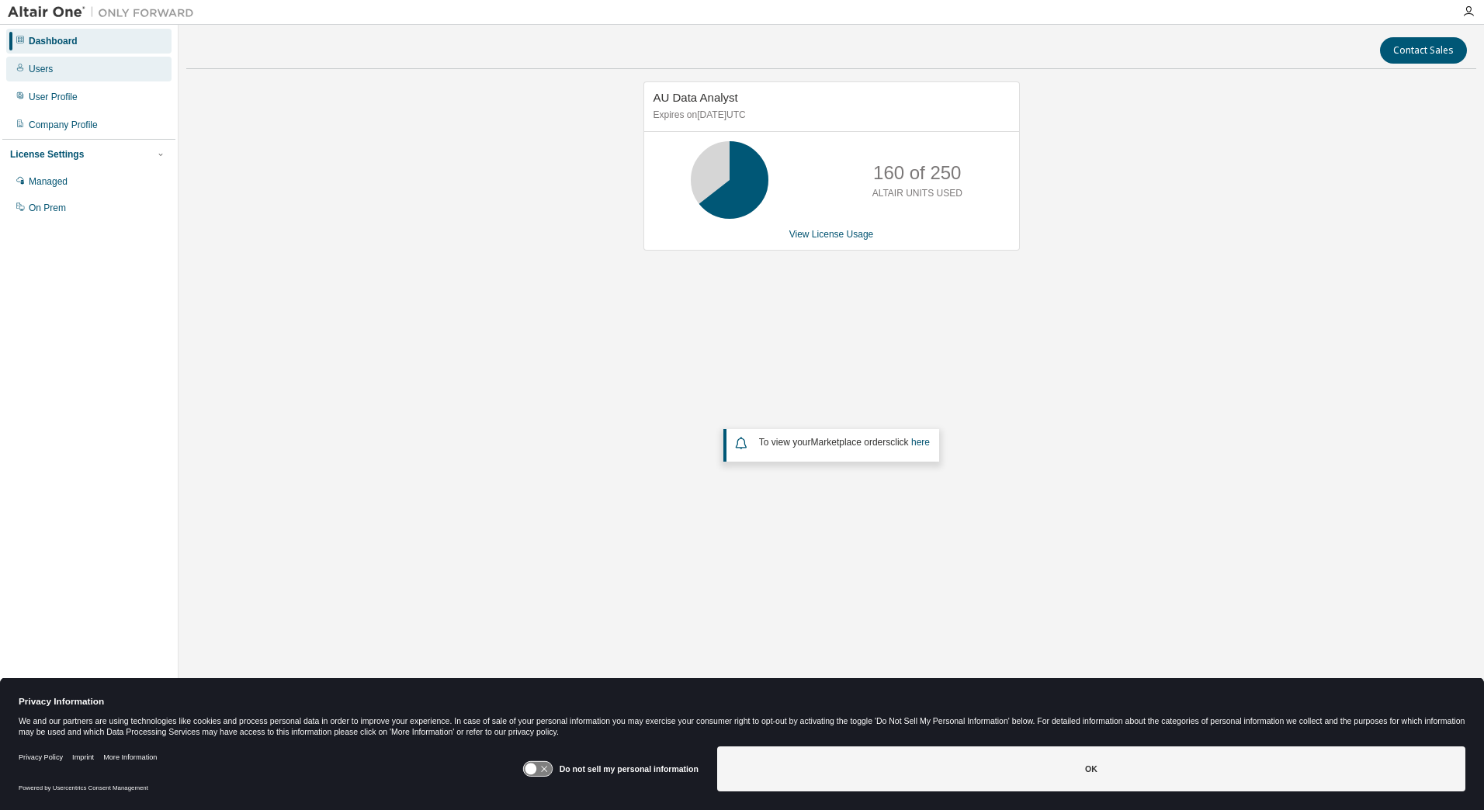
click at [56, 74] on div "Users" at bounding box center [88, 69] width 165 height 25
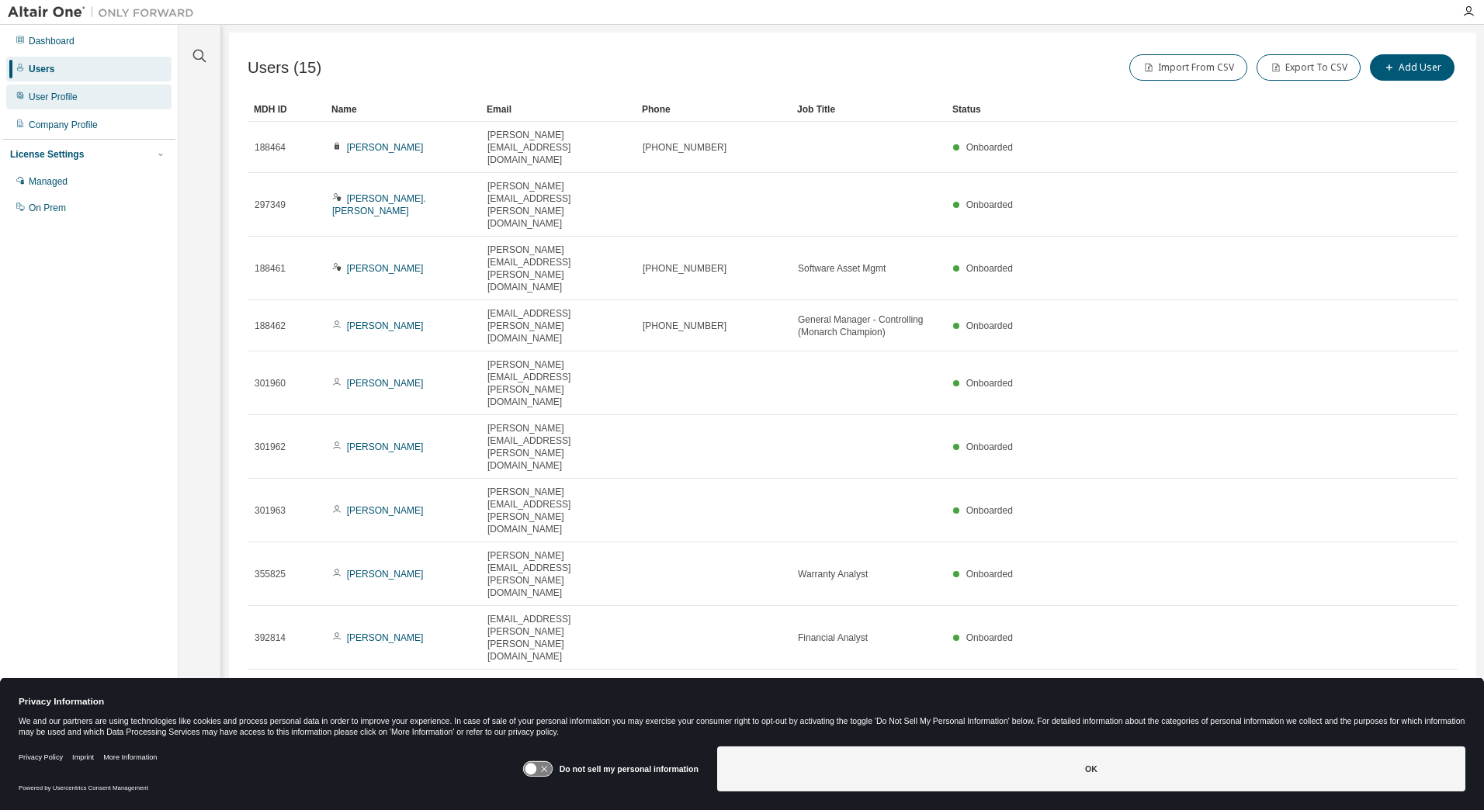
click at [54, 95] on div "User Profile" at bounding box center [53, 97] width 49 height 12
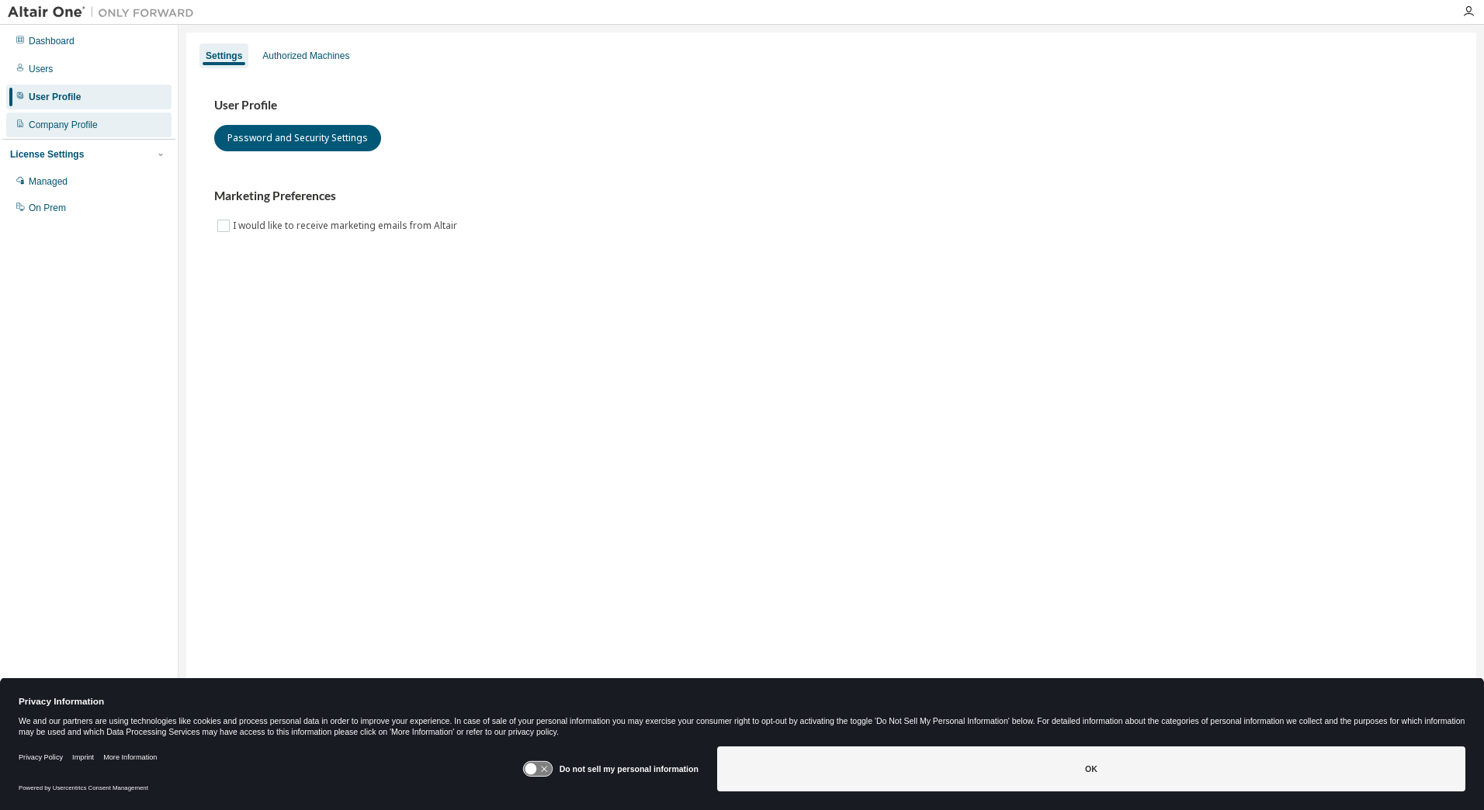
click at [62, 128] on div "Company Profile" at bounding box center [63, 125] width 69 height 12
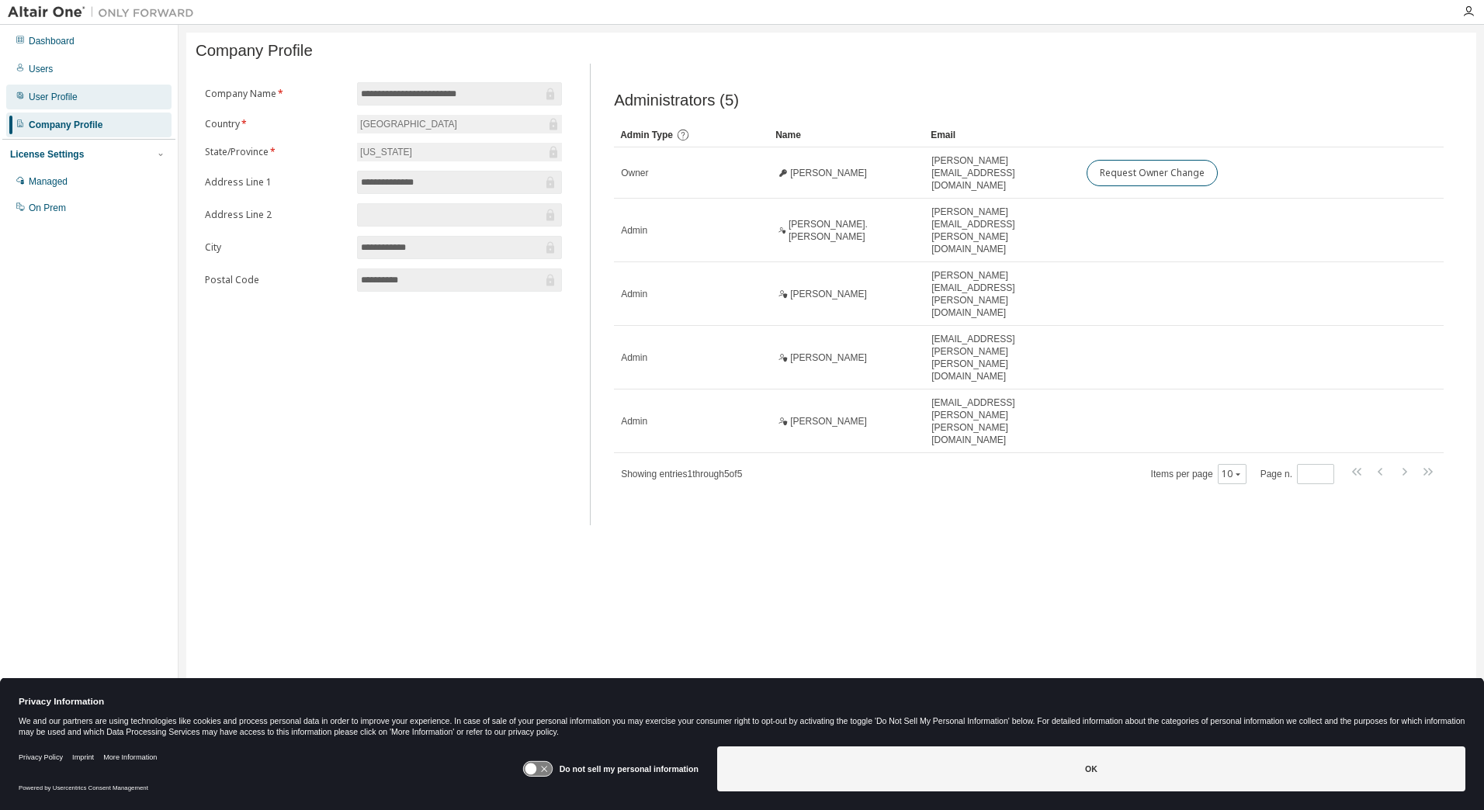
click at [61, 101] on div "User Profile" at bounding box center [53, 97] width 49 height 12
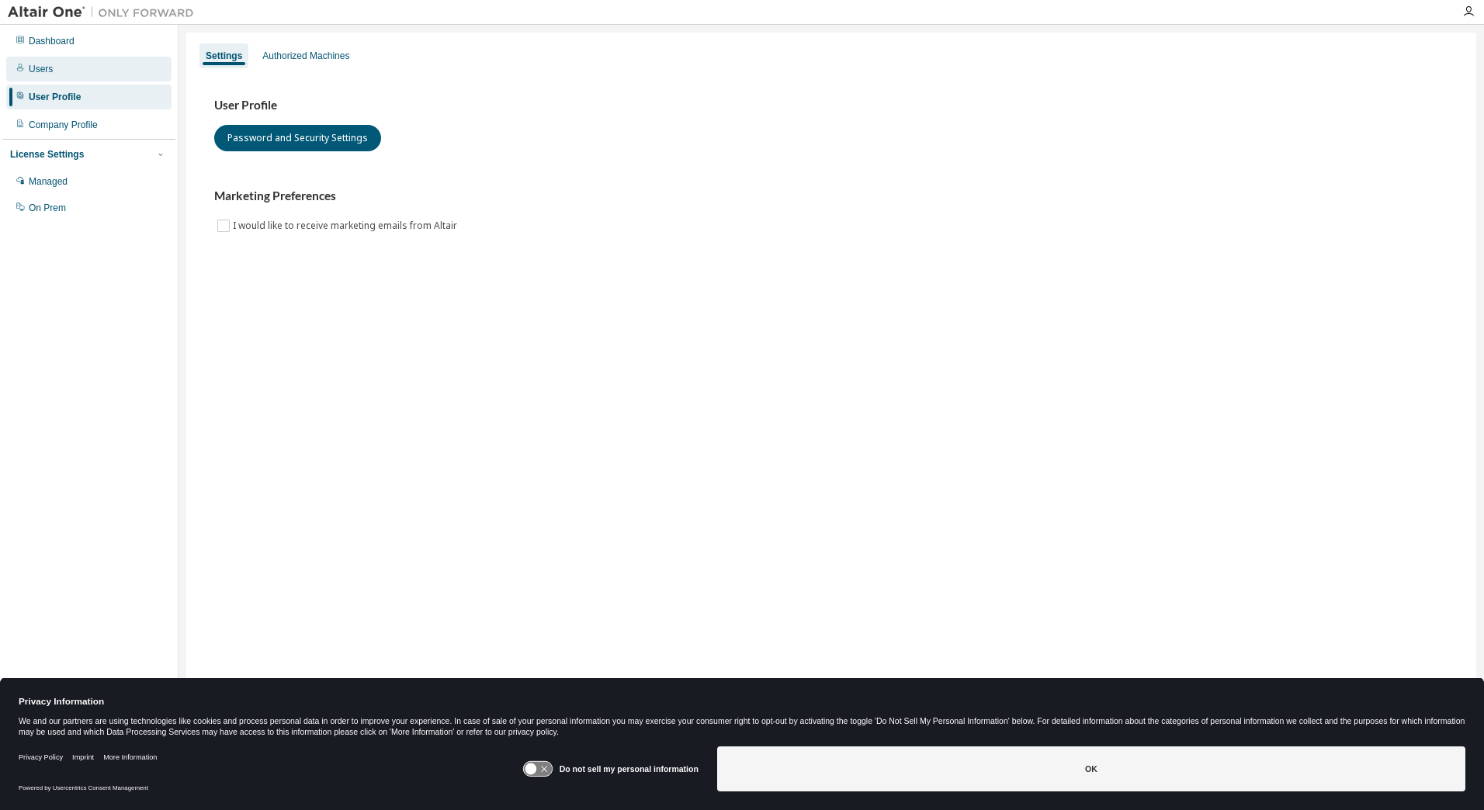
click at [68, 70] on div "Users" at bounding box center [88, 69] width 165 height 25
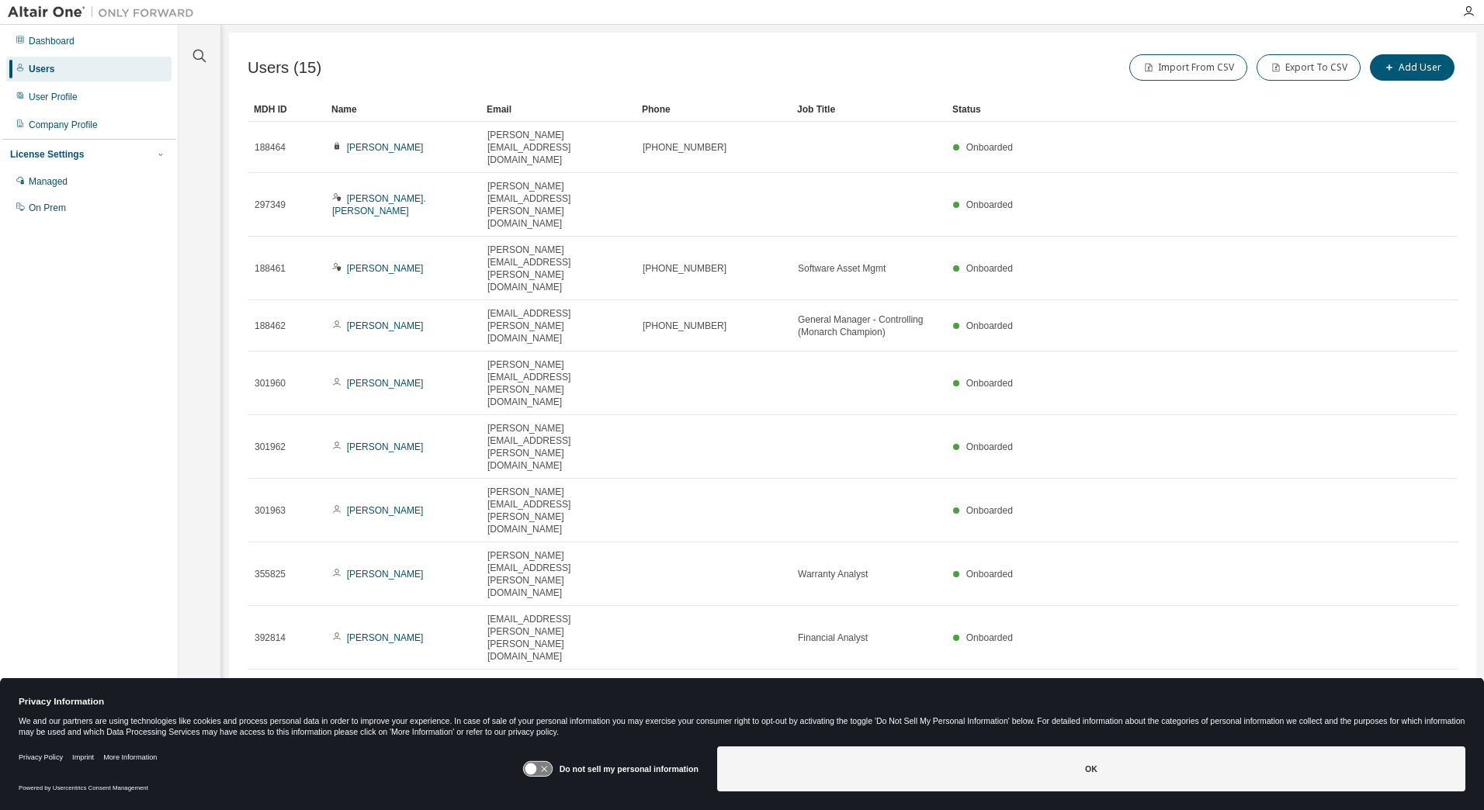
click at [372, 321] on link "[PERSON_NAME]" at bounding box center [385, 326] width 77 height 11
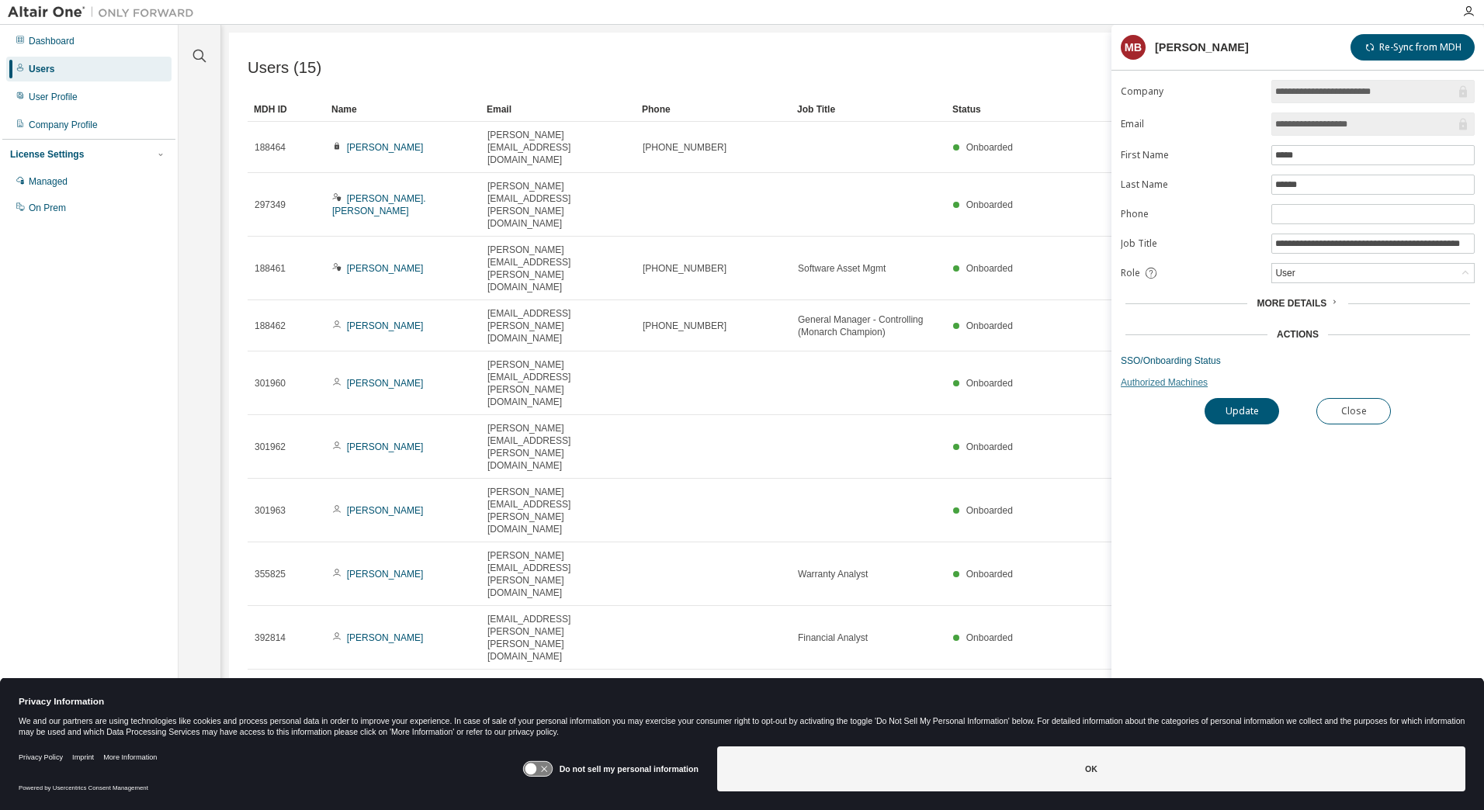
click at [1150, 383] on link "Authorized Machines" at bounding box center [1298, 382] width 354 height 12
click at [1236, 412] on button "Update" at bounding box center [1242, 411] width 75 height 26
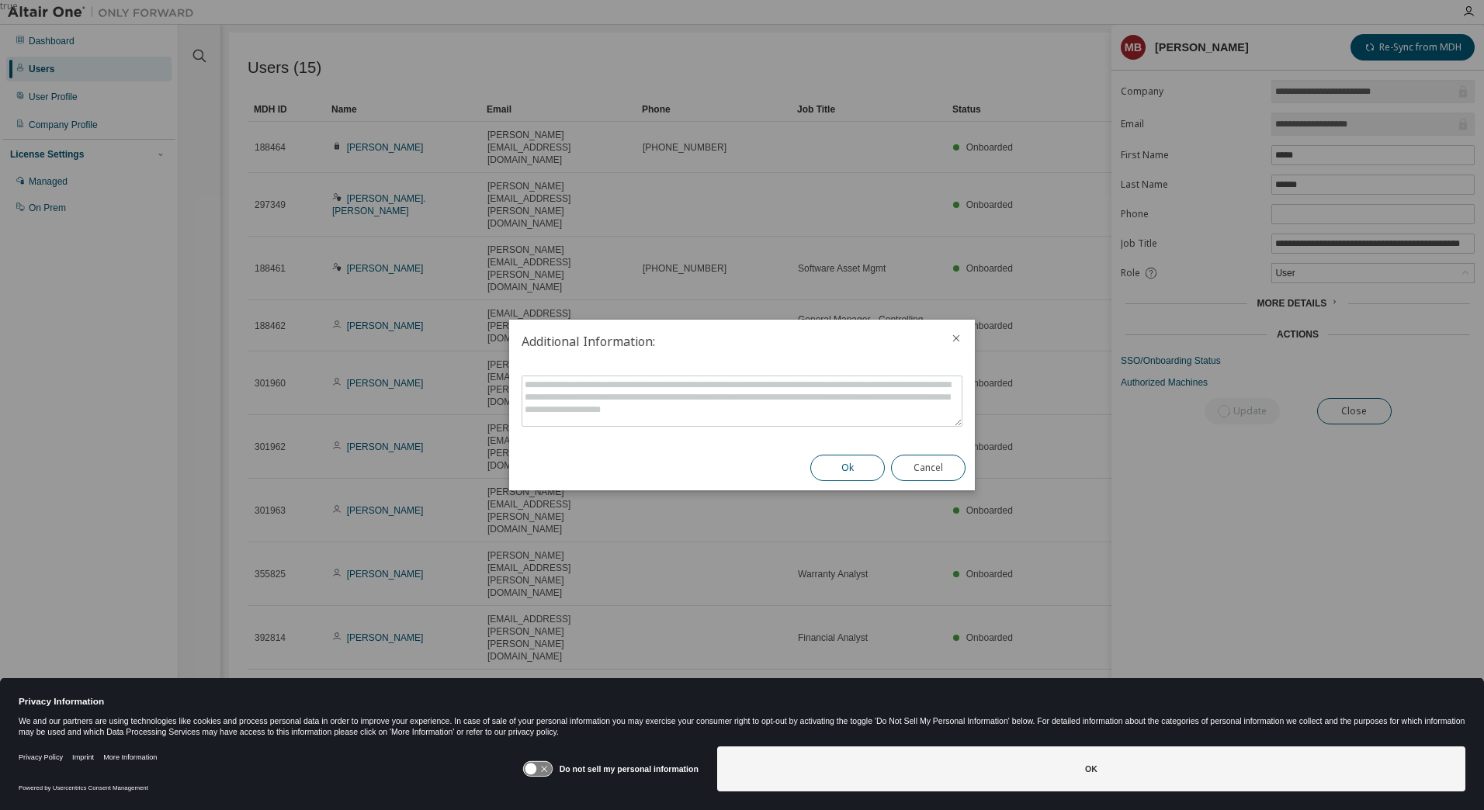
click at [834, 471] on button "Ok" at bounding box center [847, 468] width 75 height 26
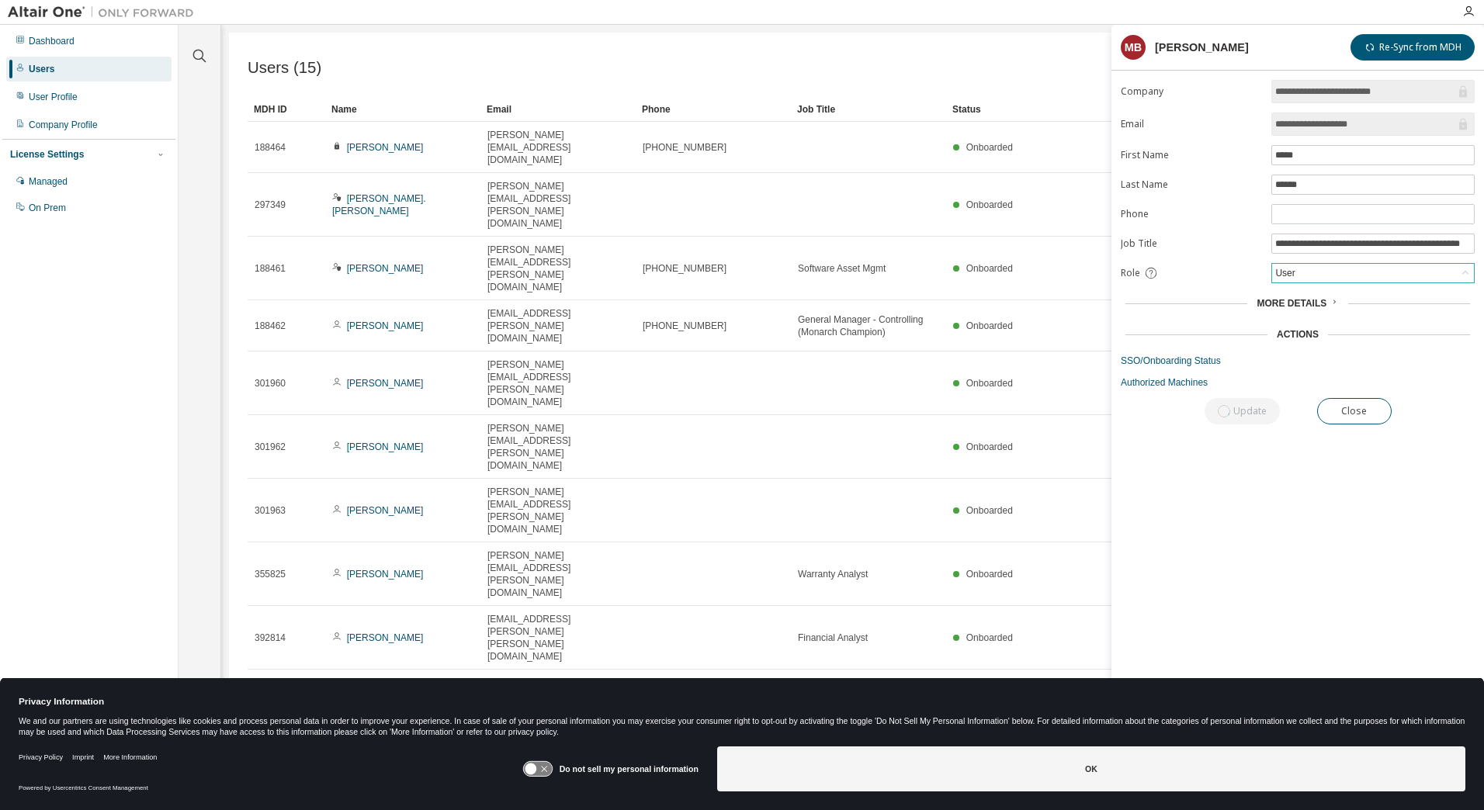
click at [1305, 276] on div "User" at bounding box center [1373, 273] width 202 height 19
click at [1302, 276] on div "User" at bounding box center [1373, 273] width 202 height 19
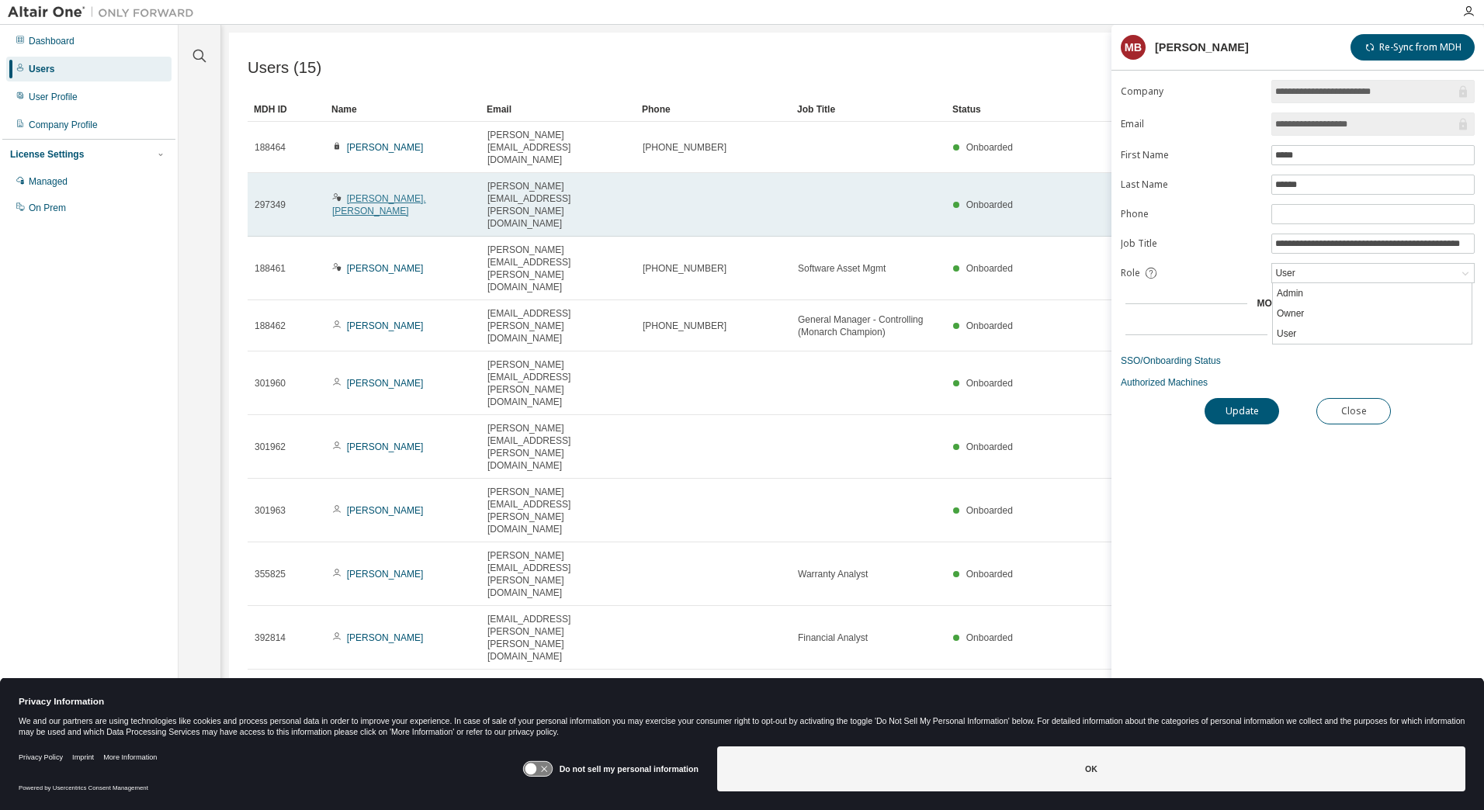
click at [388, 193] on link "[PERSON_NAME]. [PERSON_NAME]" at bounding box center [379, 204] width 94 height 23
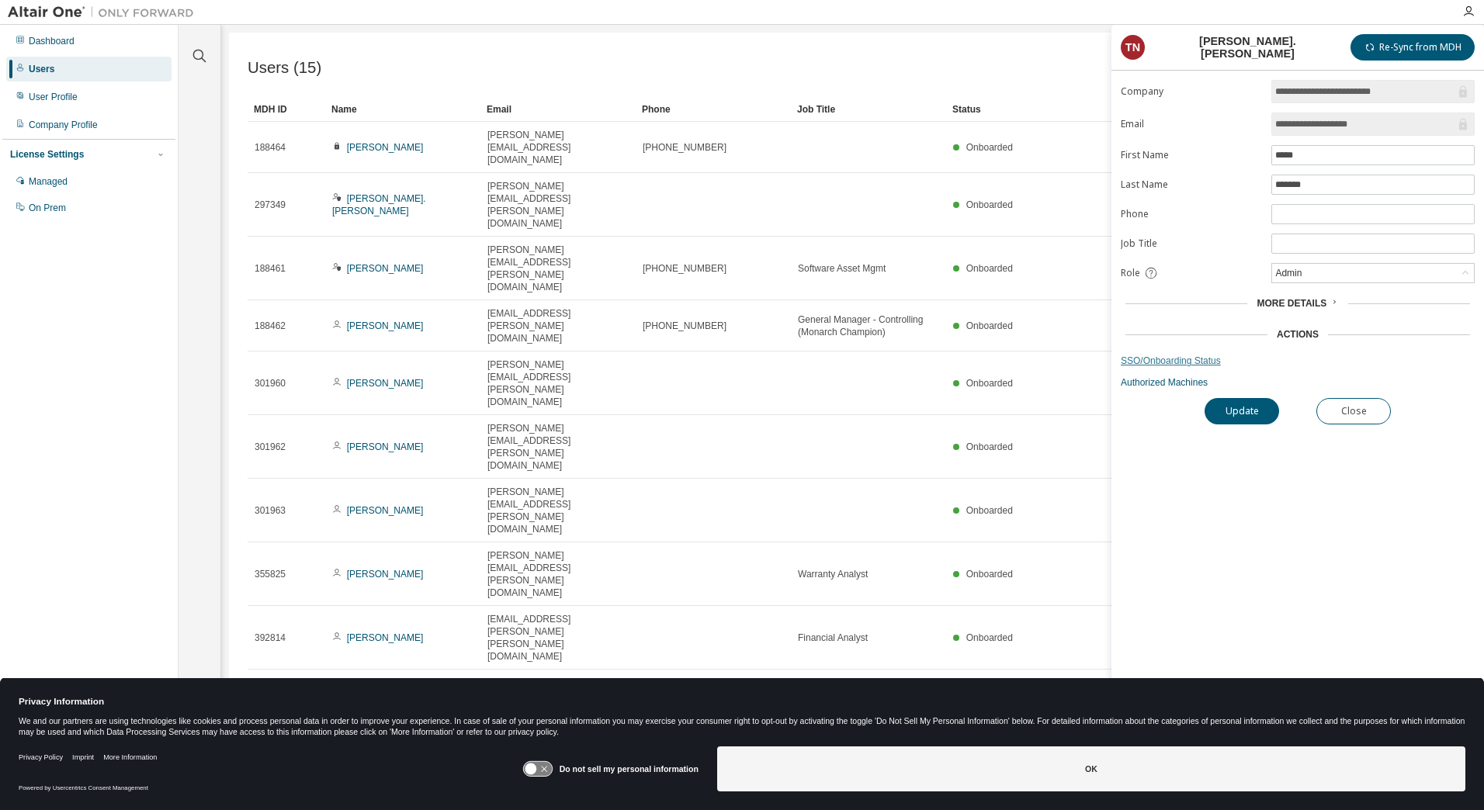
click at [1164, 356] on link "SSO/Onboarding Status" at bounding box center [1298, 361] width 354 height 12
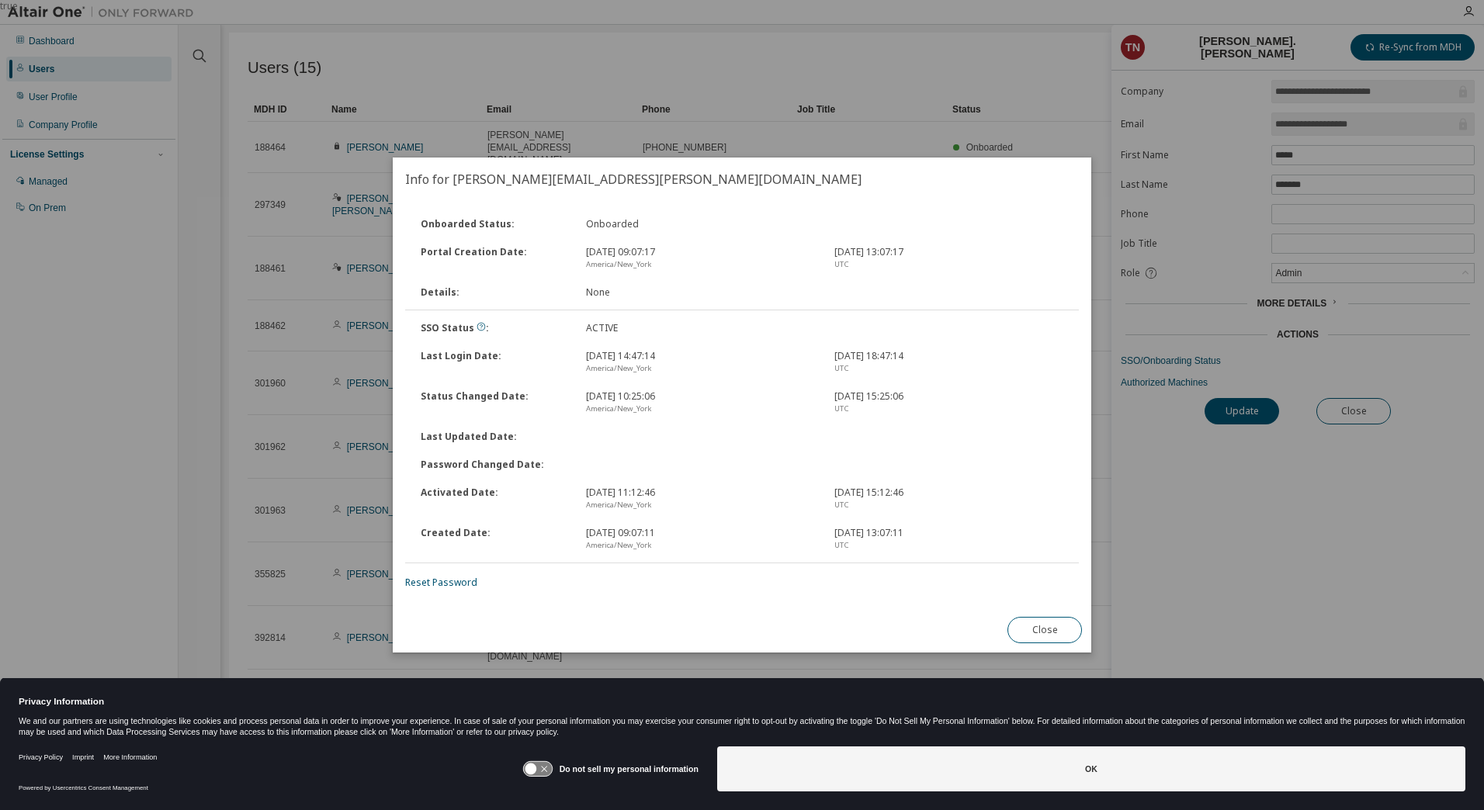
drag, startPoint x: 588, startPoint y: 355, endPoint x: 702, endPoint y: 360, distance: 115.0
click at [702, 360] on div "[DATE] 14:47:14 America/New_York" at bounding box center [701, 362] width 248 height 25
click at [1052, 633] on button "Close" at bounding box center [1044, 630] width 75 height 26
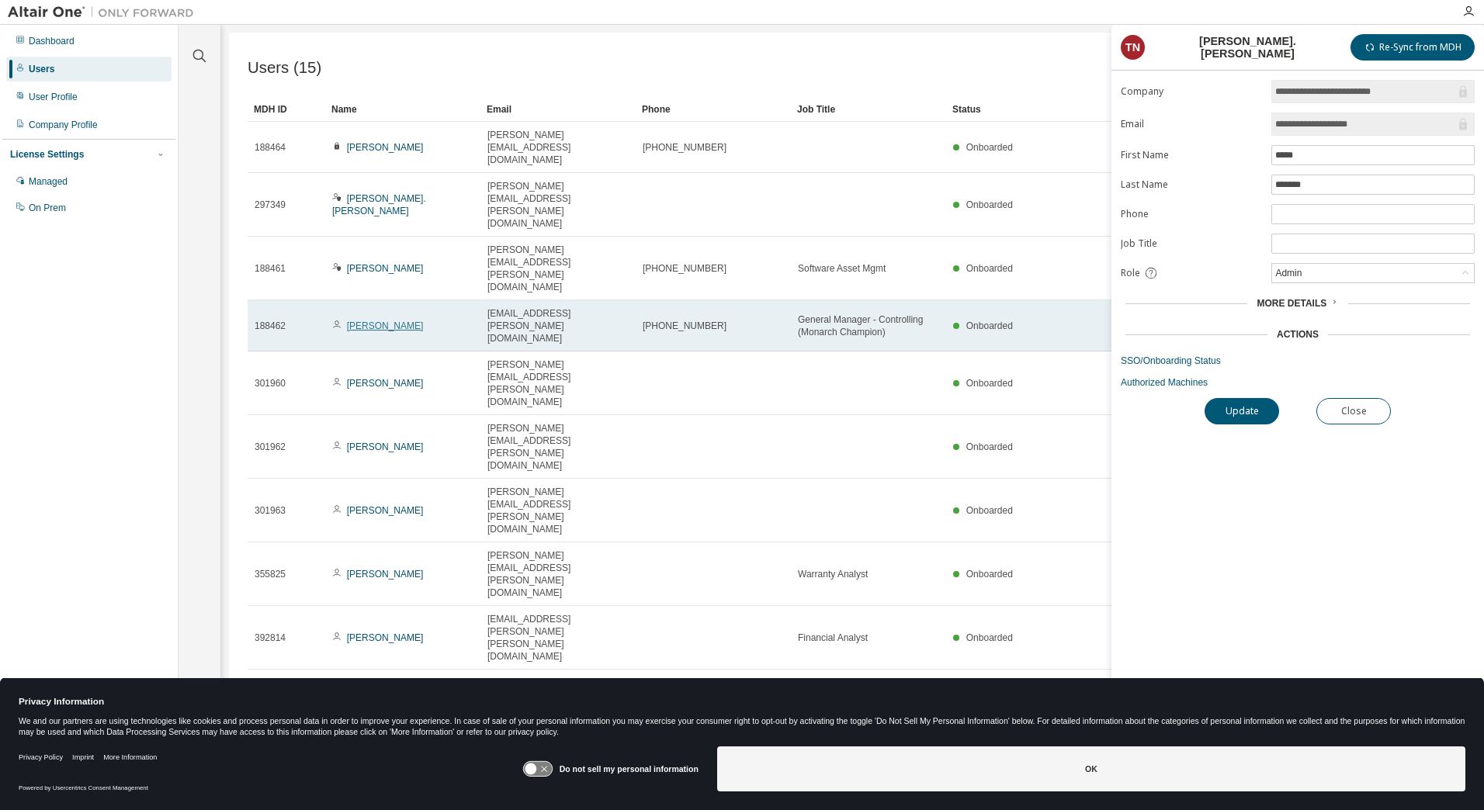
click at [372, 321] on link "[PERSON_NAME]" at bounding box center [385, 326] width 77 height 11
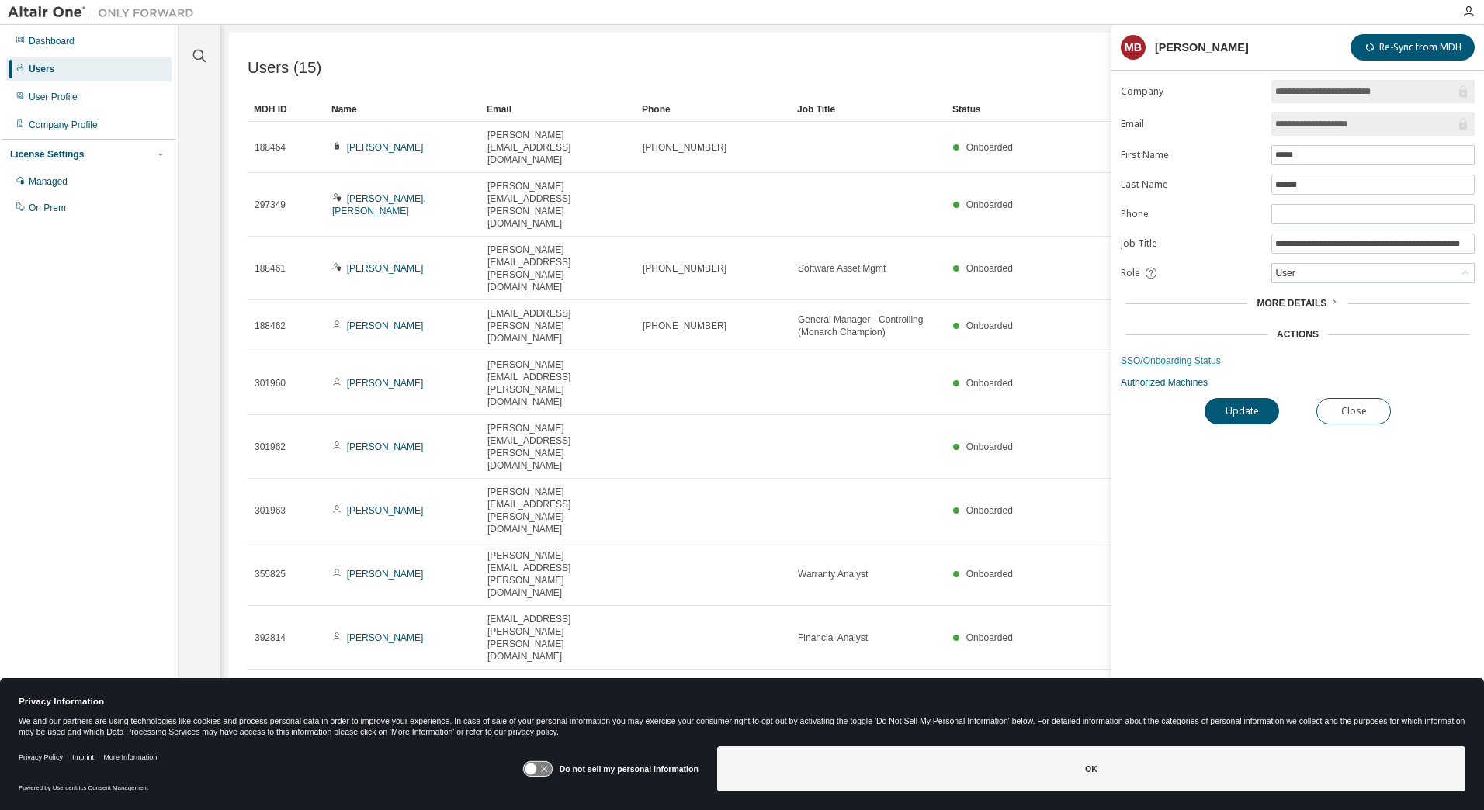
click at [1135, 356] on link "SSO/Onboarding Status" at bounding box center [1298, 361] width 354 height 12
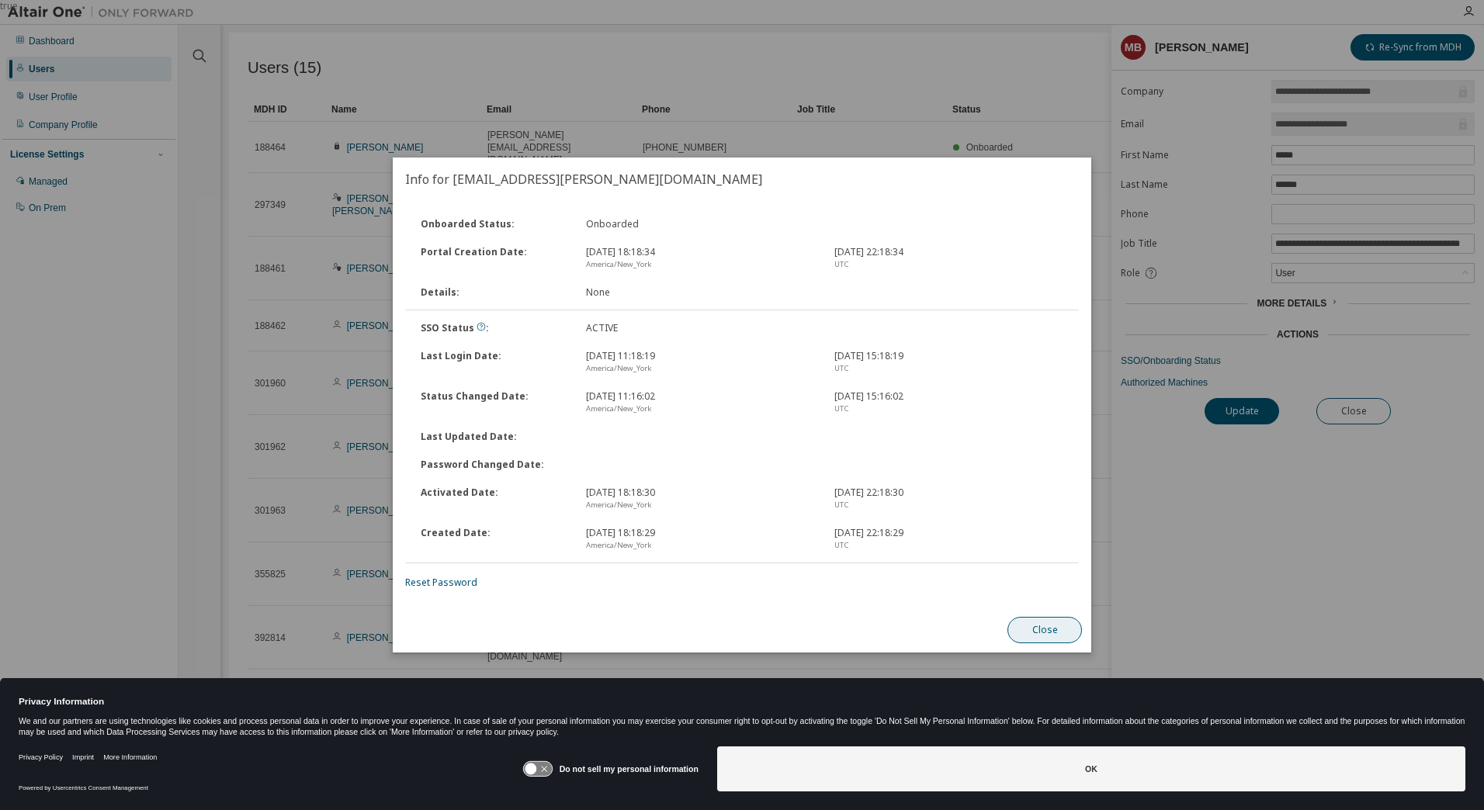
click at [1043, 627] on button "Close" at bounding box center [1044, 630] width 75 height 26
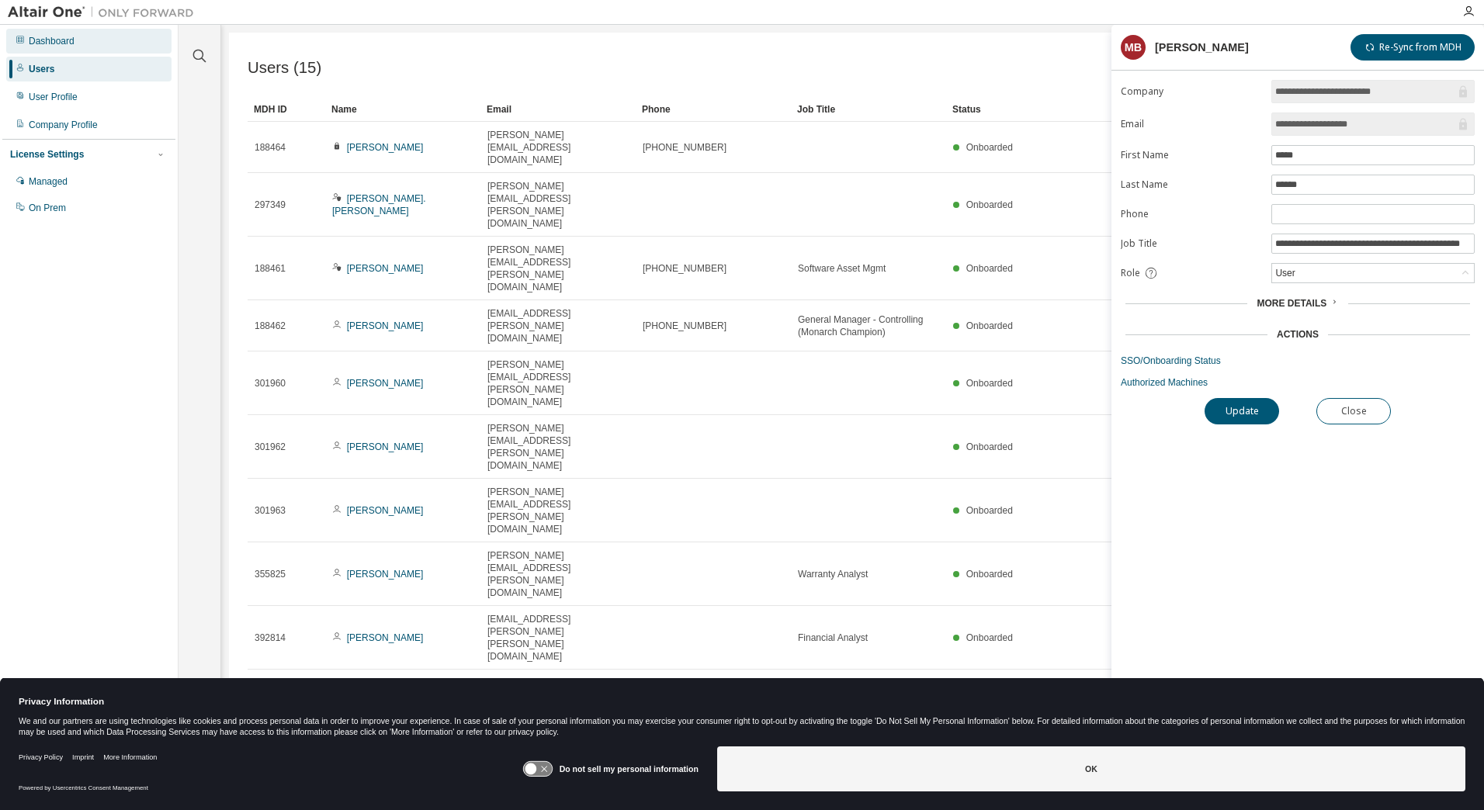
click at [67, 35] on div "Dashboard" at bounding box center [52, 41] width 46 height 12
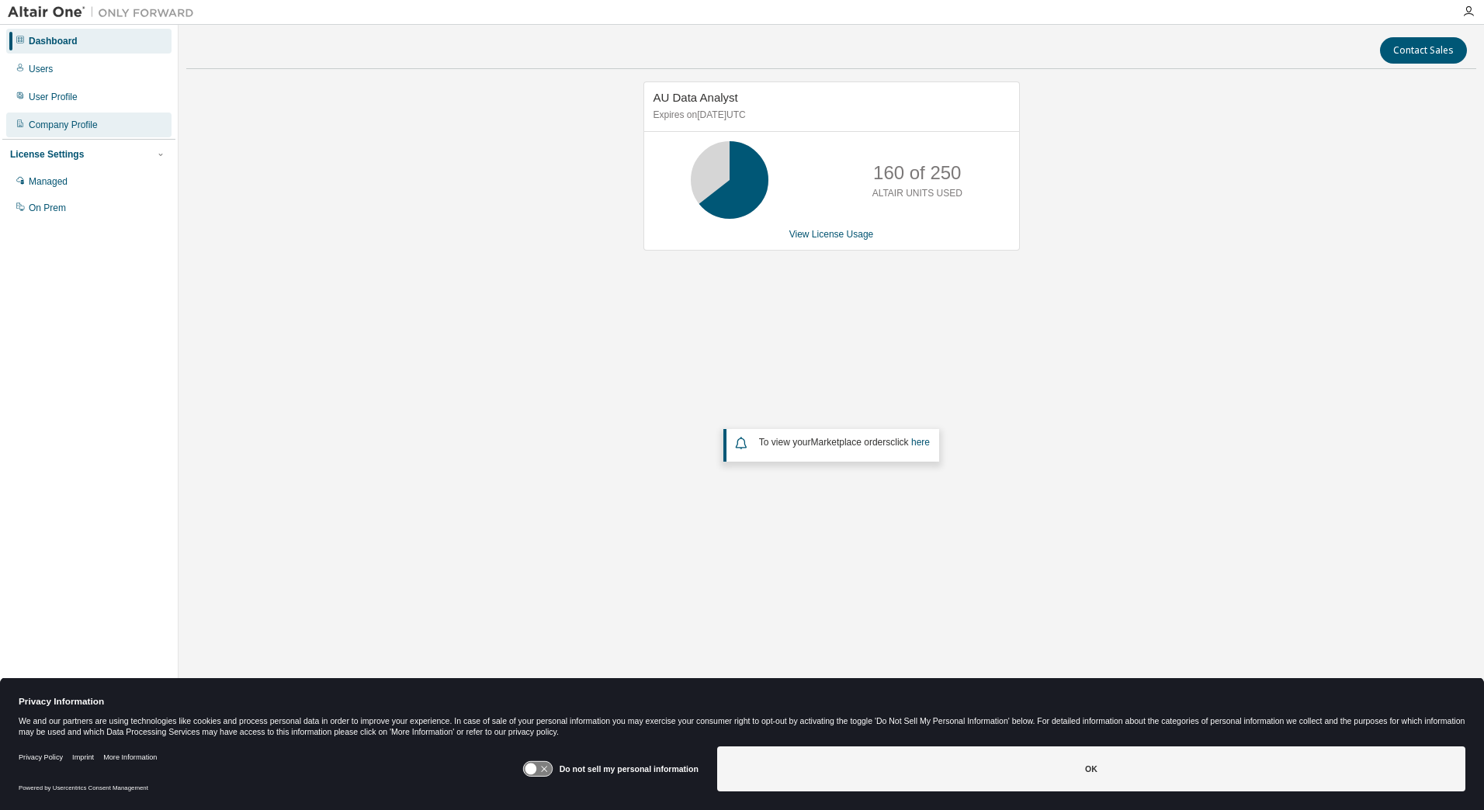
click at [63, 124] on div "Company Profile" at bounding box center [63, 125] width 69 height 12
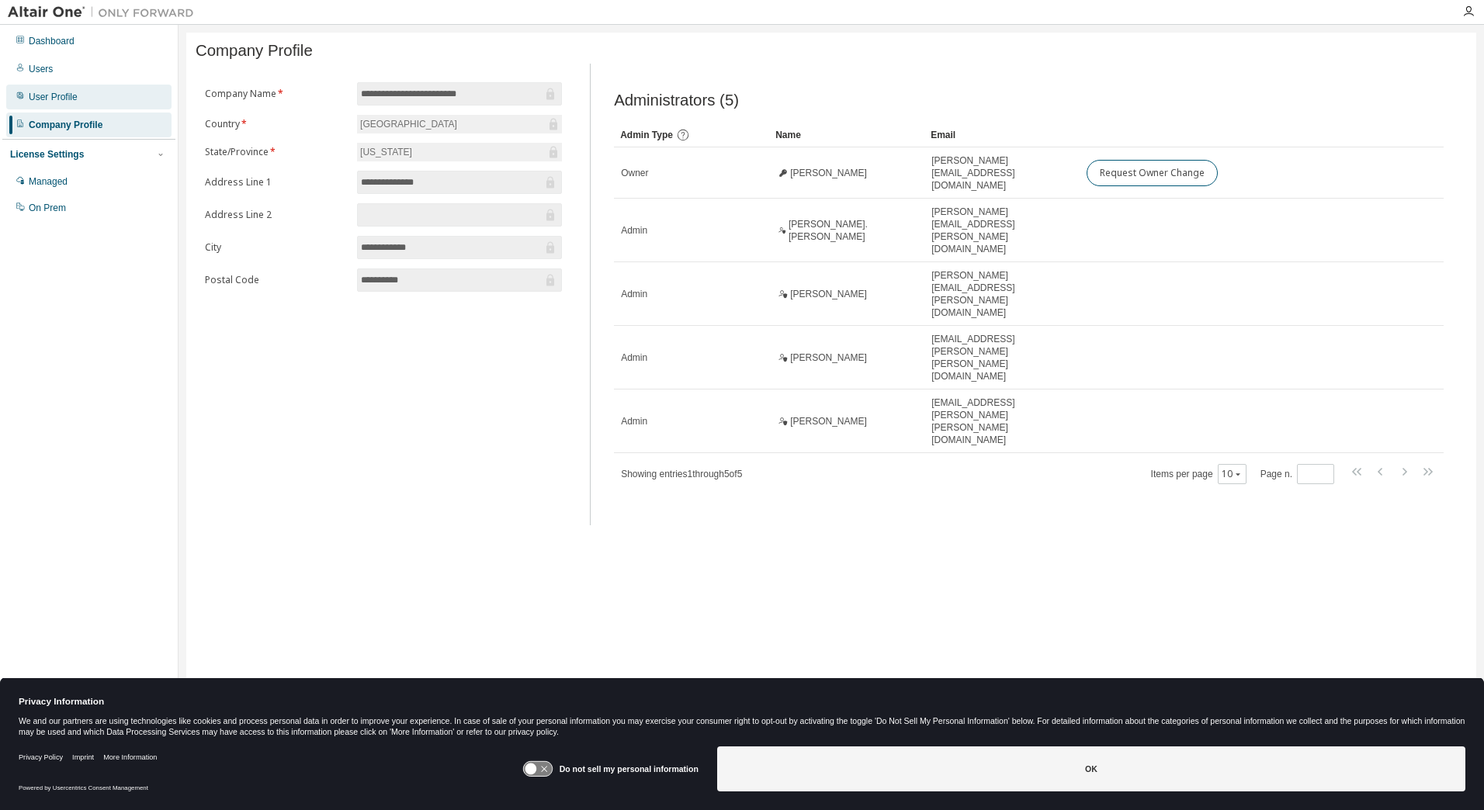
click at [65, 98] on div "User Profile" at bounding box center [53, 97] width 49 height 12
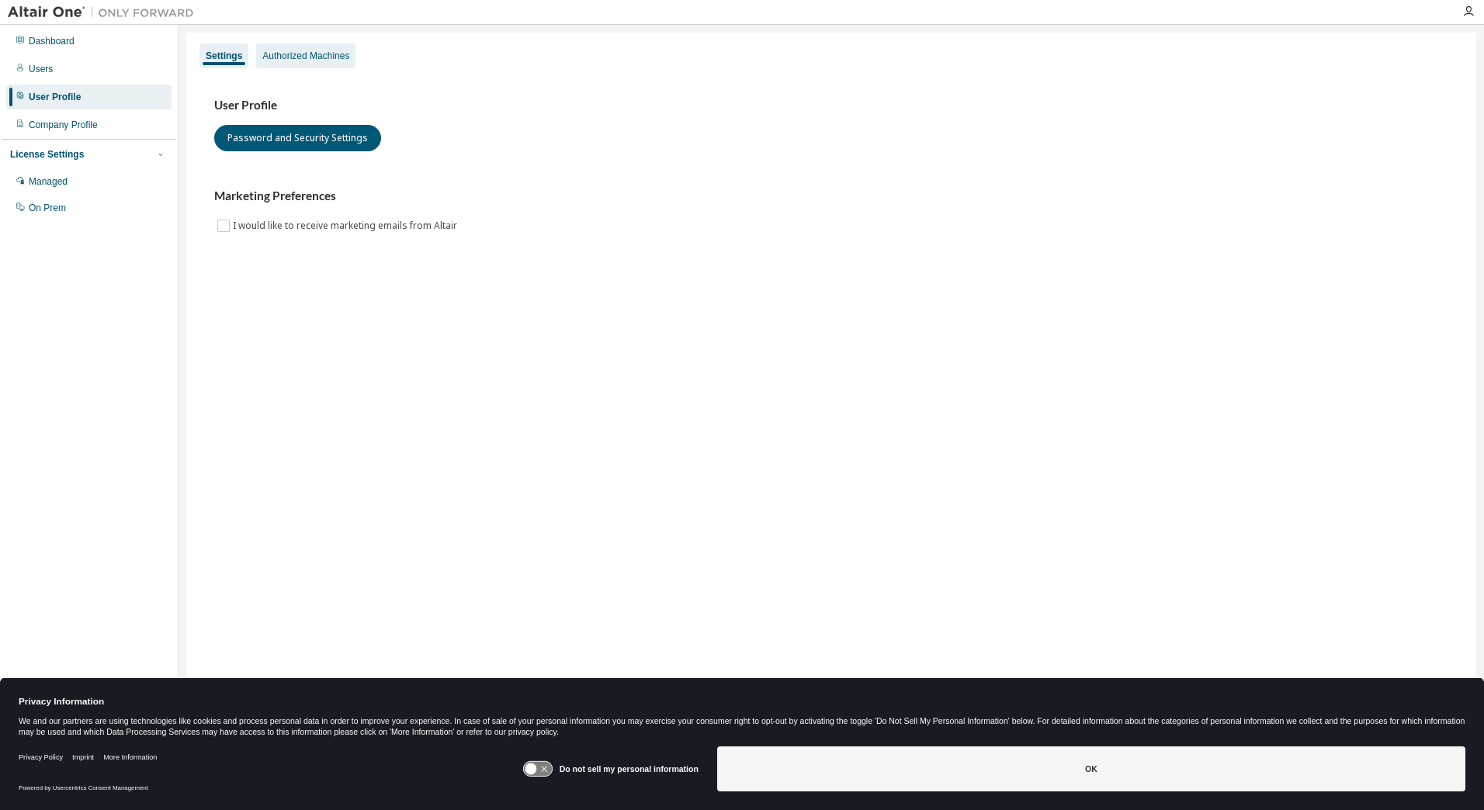
click at [297, 56] on div "Authorized Machines" at bounding box center [305, 56] width 87 height 12
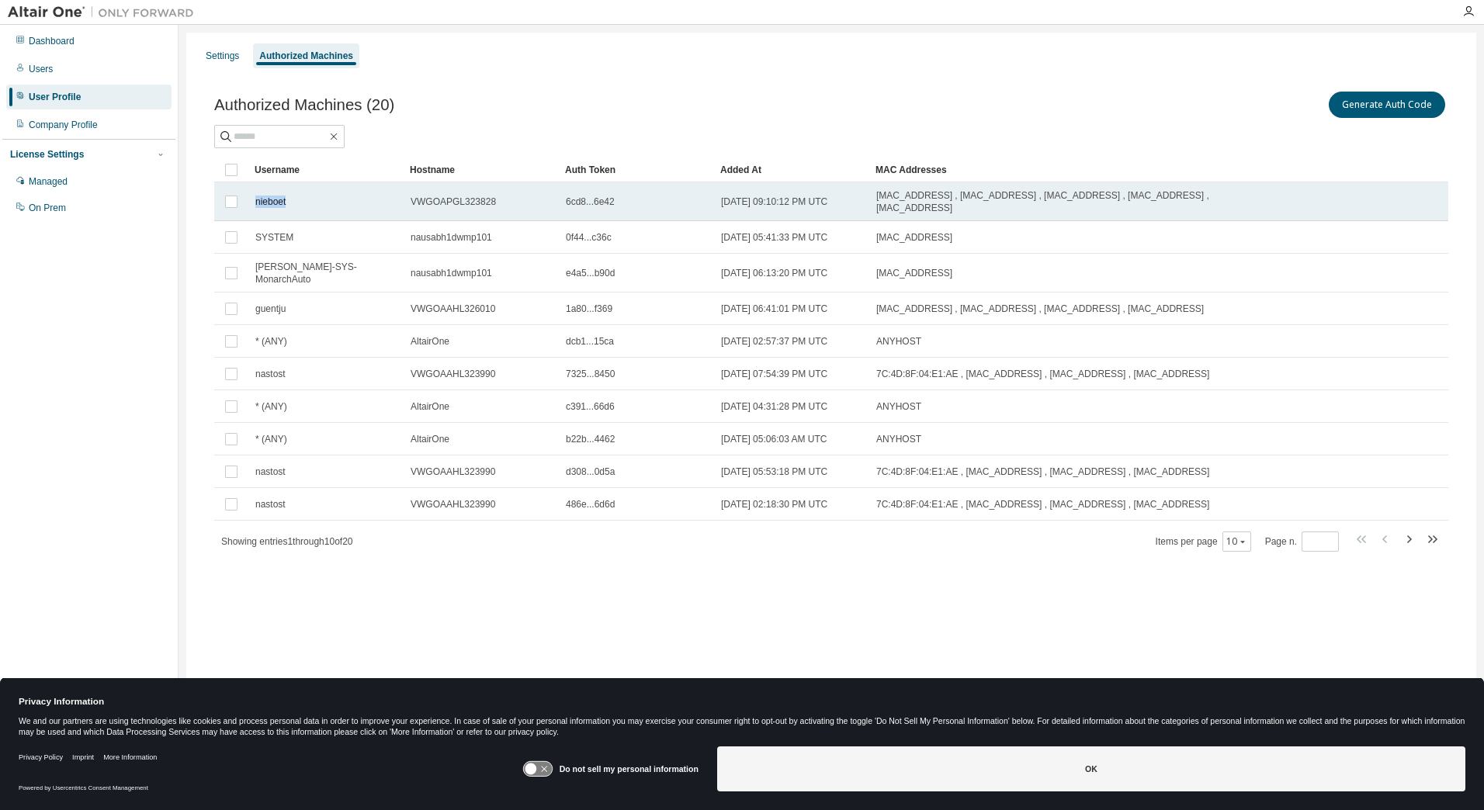
drag, startPoint x: 254, startPoint y: 203, endPoint x: 288, endPoint y: 206, distance: 34.2
click at [288, 206] on td "nieboet" at bounding box center [325, 201] width 155 height 39
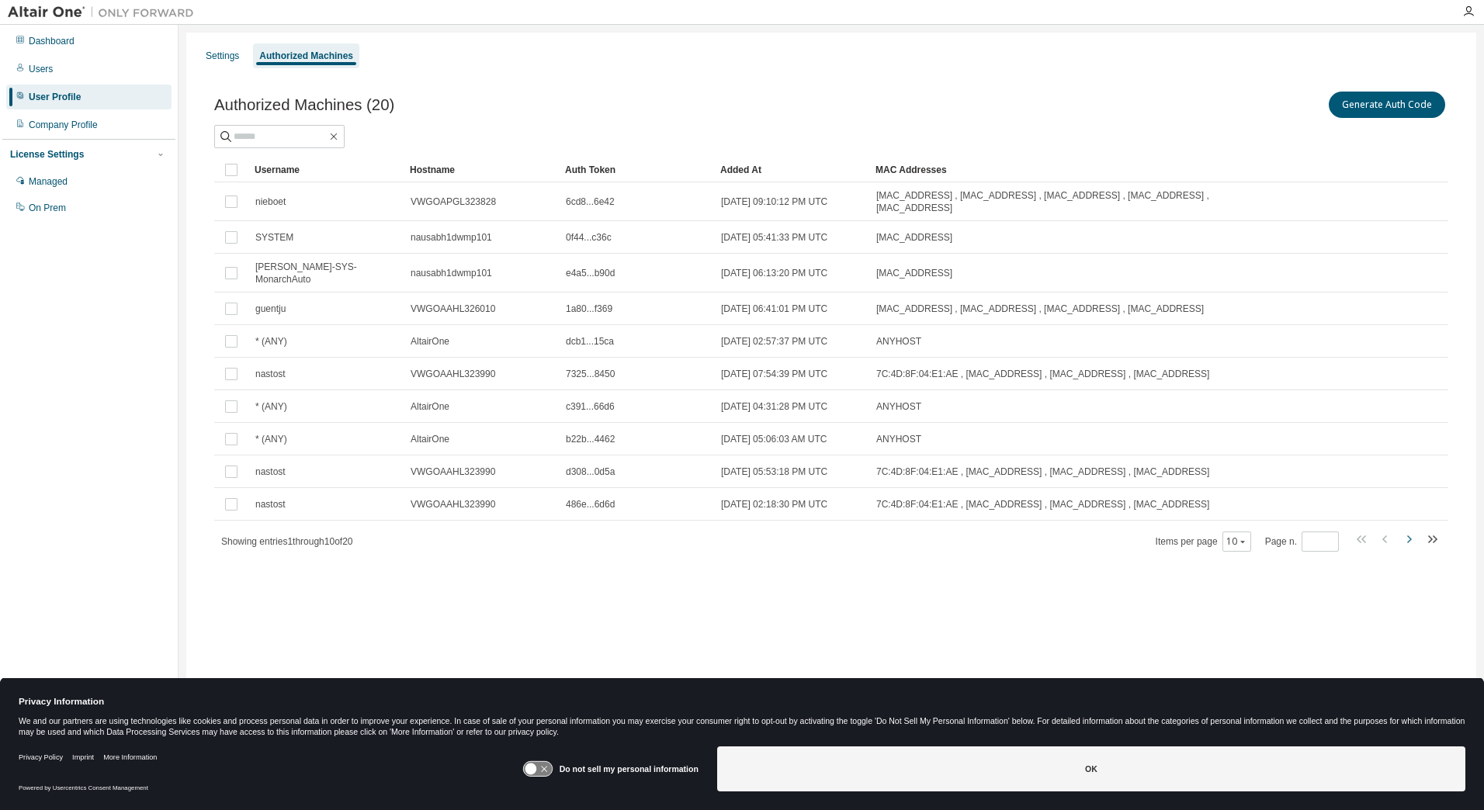
click at [1409, 536] on icon "button" at bounding box center [1409, 540] width 5 height 8
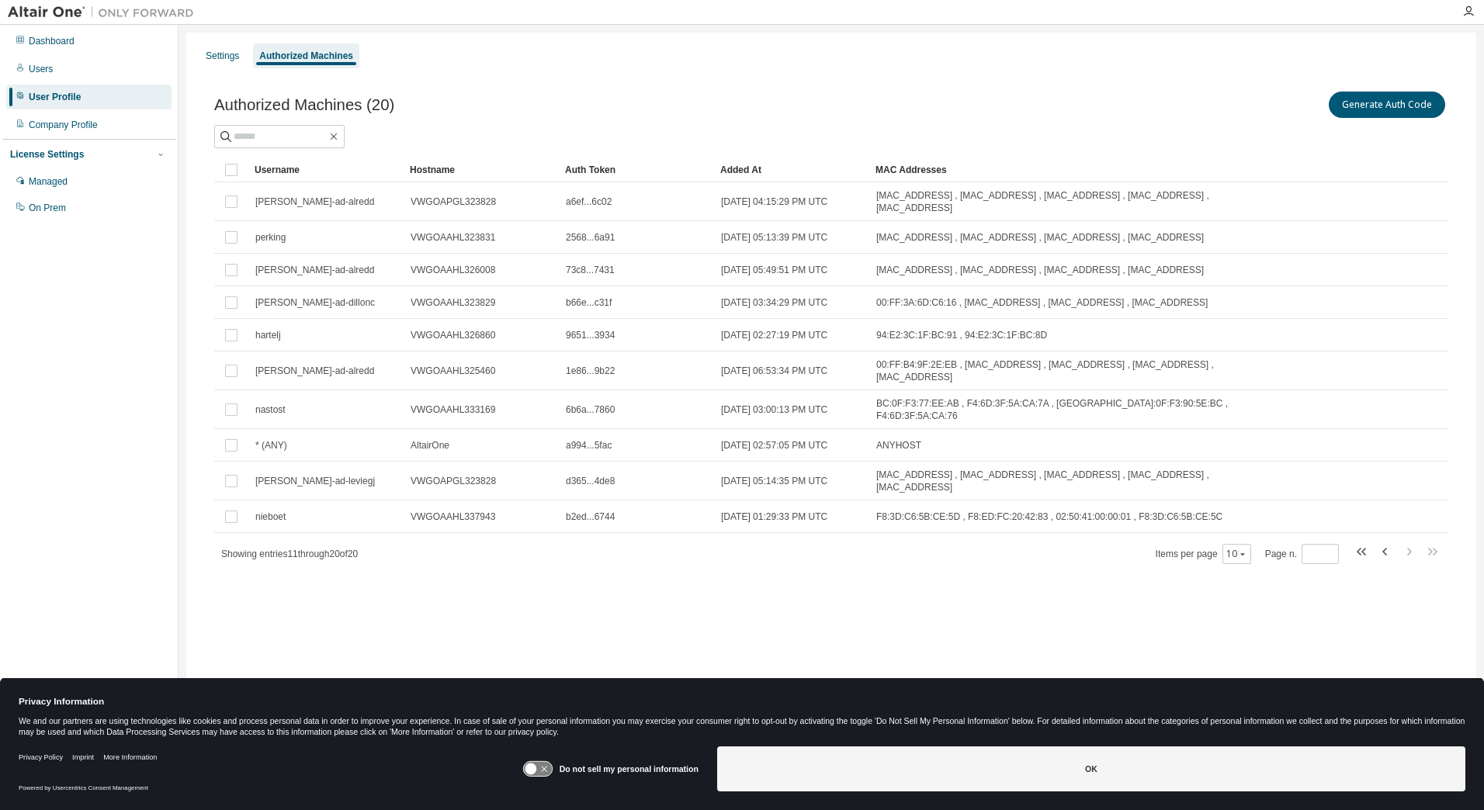
click at [1409, 534] on div "Username Hostname Auth Token Added At MAC Addresses [PERSON_NAME]-ad-alredd VWG…" at bounding box center [831, 361] width 1234 height 407
click at [1383, 543] on icon "button" at bounding box center [1385, 552] width 19 height 19
type input "*"
